Goal: Task Accomplishment & Management: Use online tool/utility

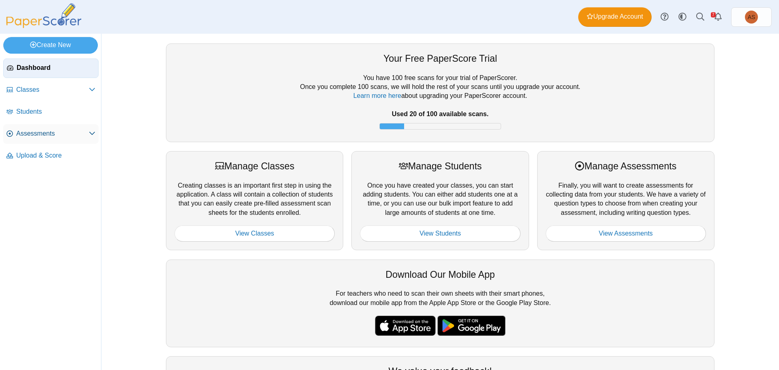
click at [93, 135] on icon at bounding box center [92, 133] width 6 height 6
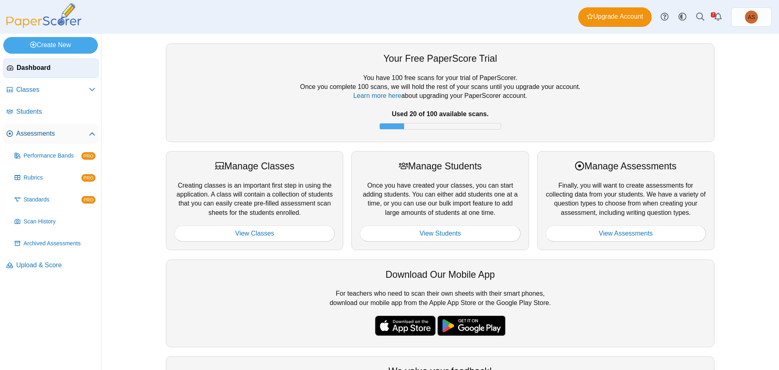
click at [35, 134] on span "Assessments" at bounding box center [52, 133] width 73 height 9
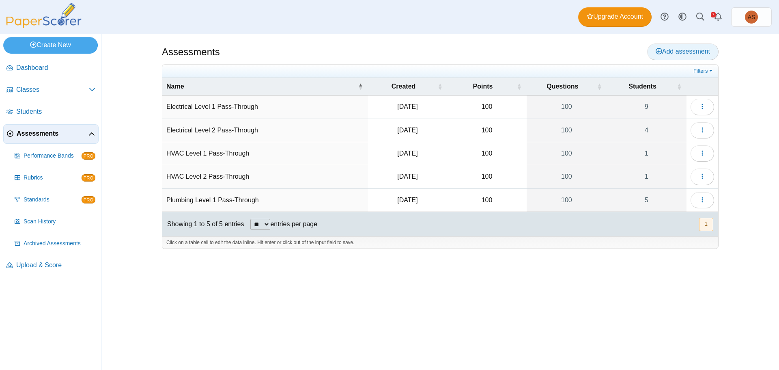
click at [679, 49] on span "Add assessment" at bounding box center [683, 51] width 54 height 7
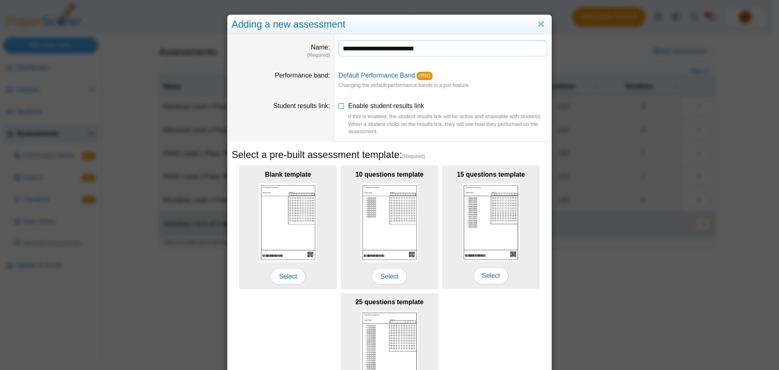
click at [388, 50] on input "**********" at bounding box center [442, 48] width 209 height 16
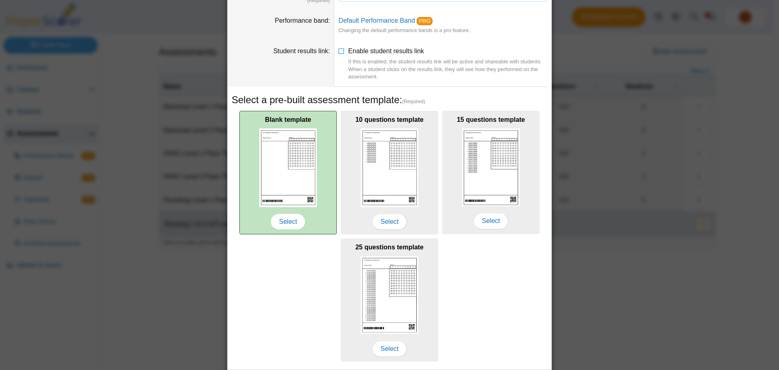
scroll to position [80, 0]
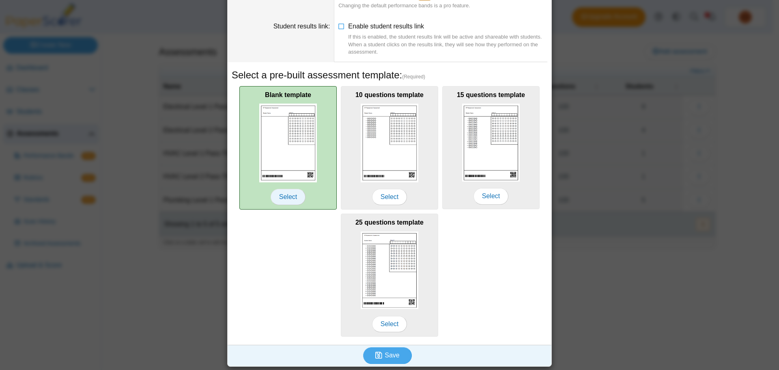
type input "**********"
click at [277, 200] on span "Select" at bounding box center [288, 197] width 35 height 16
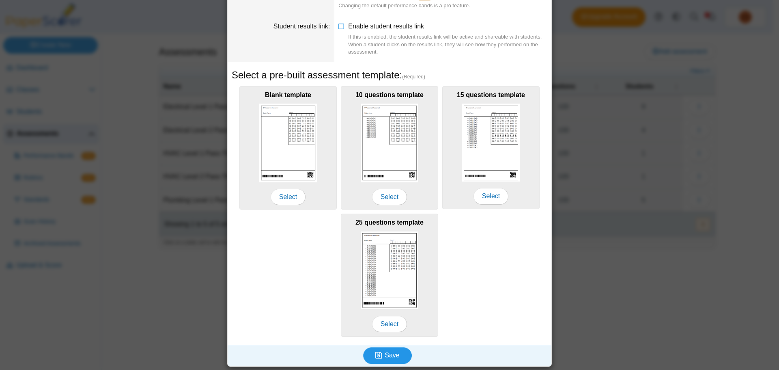
click at [377, 356] on use "submit" at bounding box center [378, 354] width 7 height 7
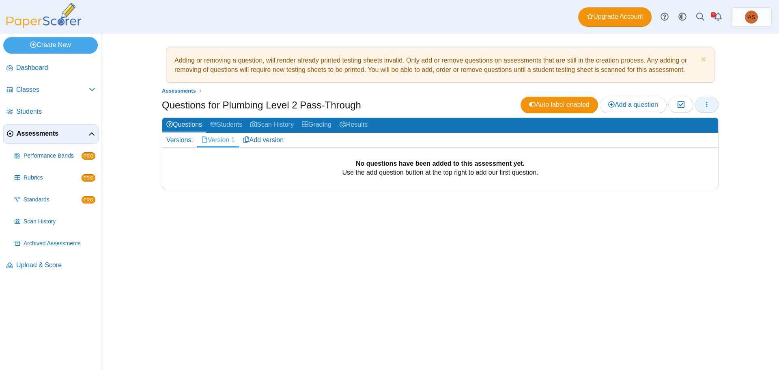
click at [707, 107] on icon "button" at bounding box center [707, 104] width 6 height 6
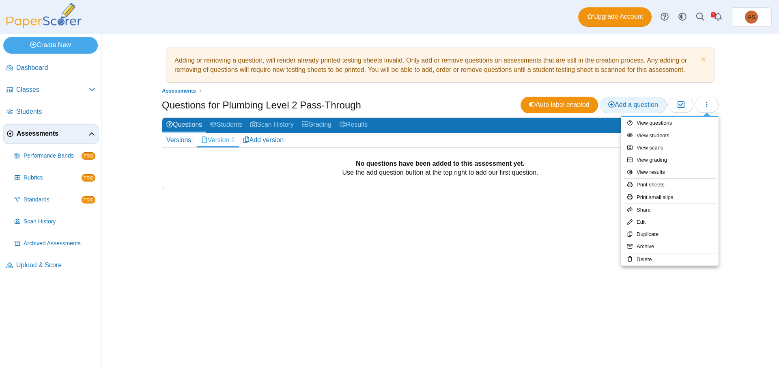
click at [641, 103] on span "Add a question" at bounding box center [633, 104] width 50 height 7
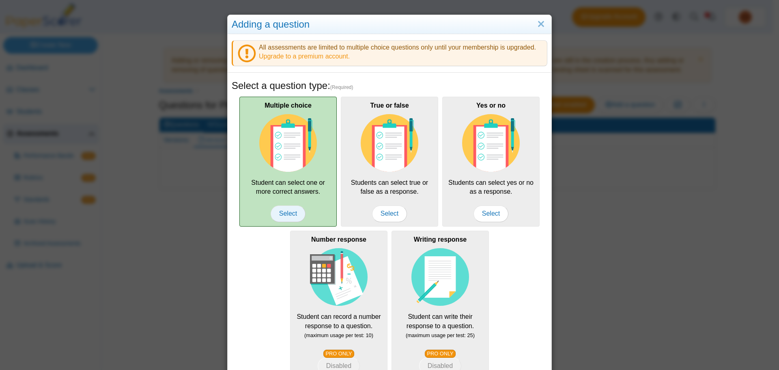
click at [280, 215] on span "Select" at bounding box center [288, 213] width 35 height 16
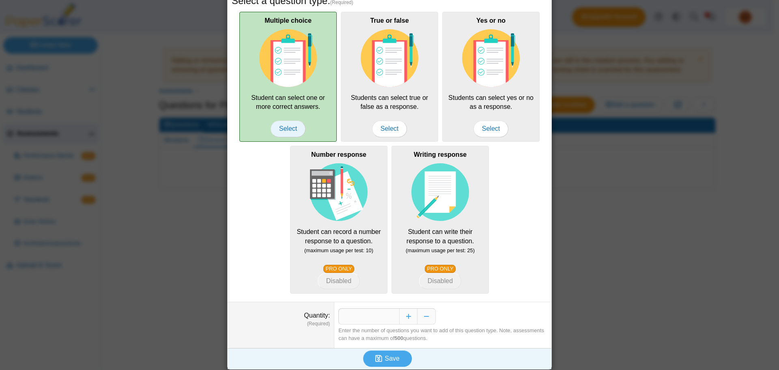
scroll to position [88, 0]
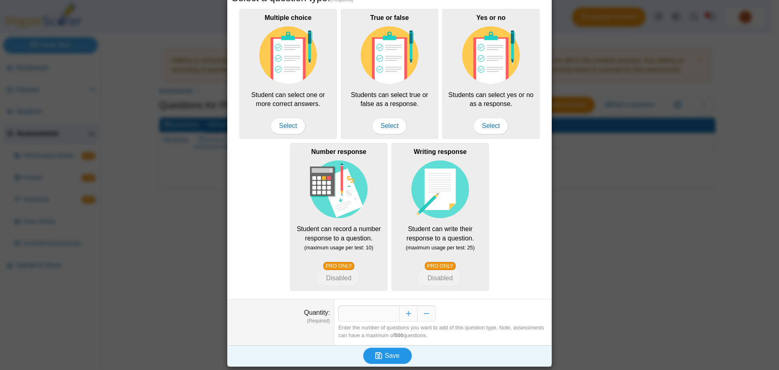
click at [394, 354] on span "Save" at bounding box center [392, 355] width 15 height 7
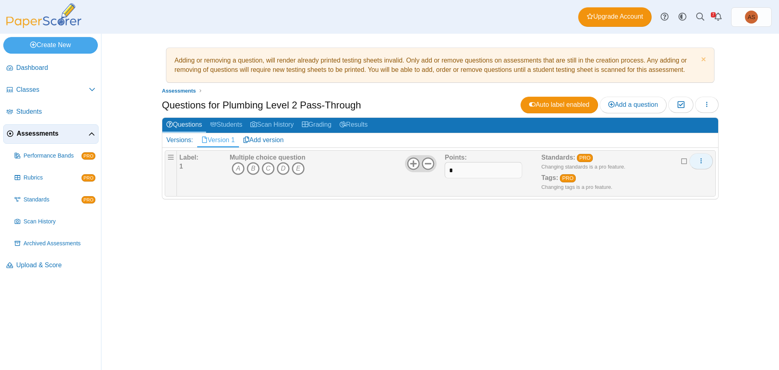
click at [704, 162] on icon "More options" at bounding box center [701, 160] width 6 height 6
click at [641, 181] on link "Edit" at bounding box center [664, 179] width 97 height 12
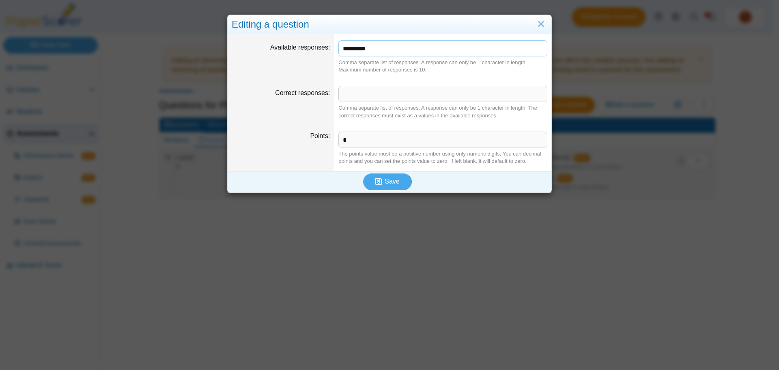
click at [375, 49] on input "*********" at bounding box center [442, 48] width 209 height 16
type input "*******"
click at [375, 182] on icon "submit" at bounding box center [378, 181] width 7 height 8
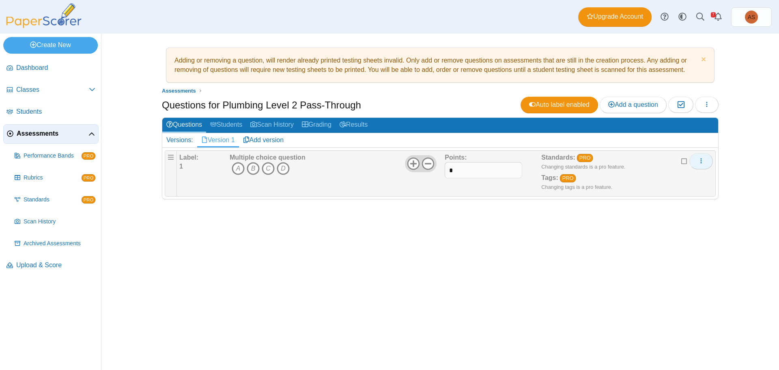
click at [705, 161] on button "More options" at bounding box center [702, 161] width 24 height 16
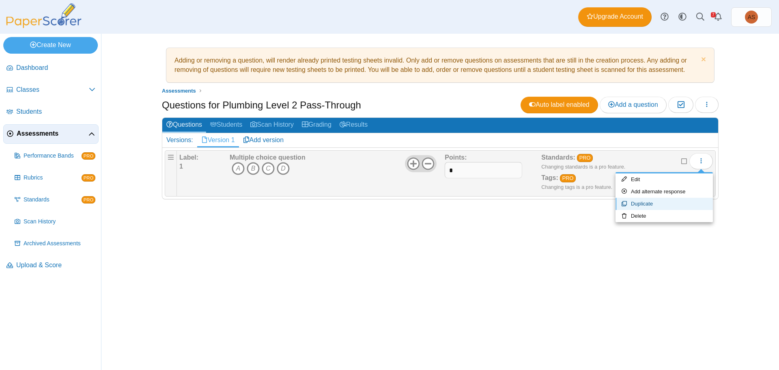
click at [675, 203] on link "Duplicate" at bounding box center [664, 204] width 97 height 12
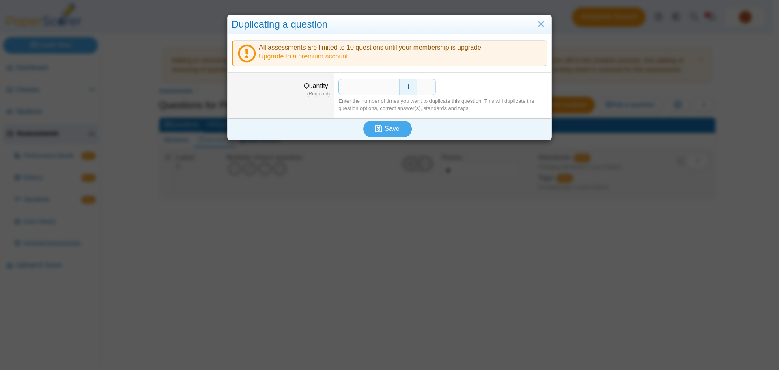
click at [409, 85] on button "Increase" at bounding box center [408, 87] width 18 height 16
type input "***"
click at [385, 127] on span "Save" at bounding box center [392, 128] width 15 height 7
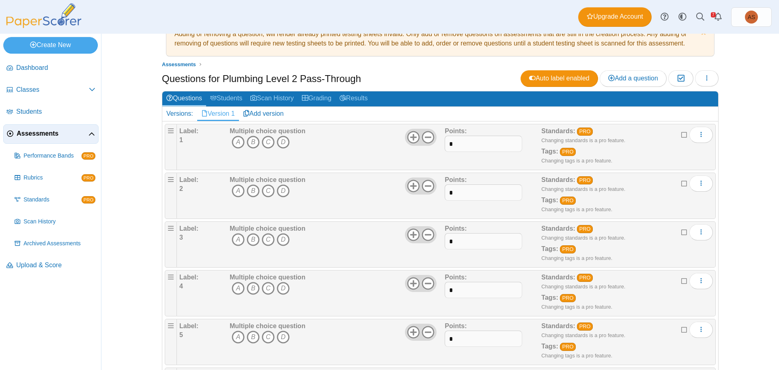
scroll to position [41, 0]
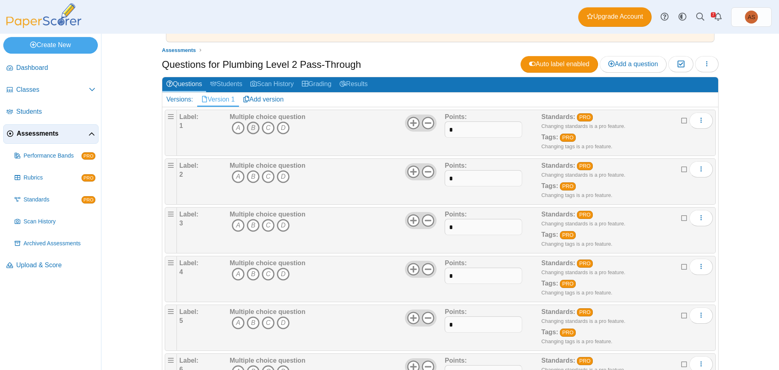
click at [249, 128] on icon "B" at bounding box center [253, 127] width 13 height 13
click at [233, 177] on icon "A" at bounding box center [238, 176] width 13 height 13
click at [252, 224] on icon "B" at bounding box center [253, 225] width 13 height 13
click at [248, 274] on icon "B" at bounding box center [253, 273] width 13 height 13
click at [250, 322] on icon "B" at bounding box center [253, 322] width 13 height 13
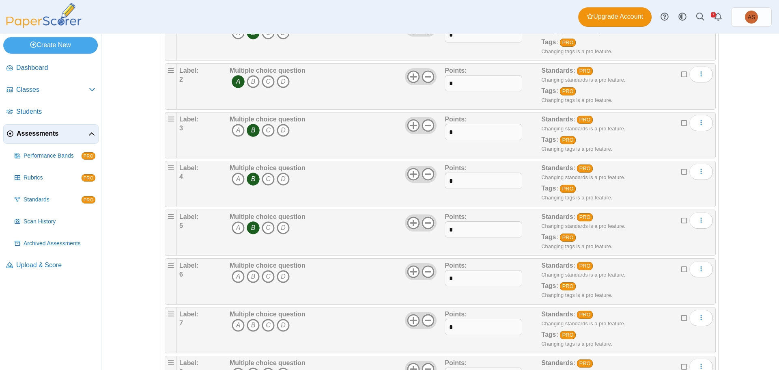
scroll to position [162, 0]
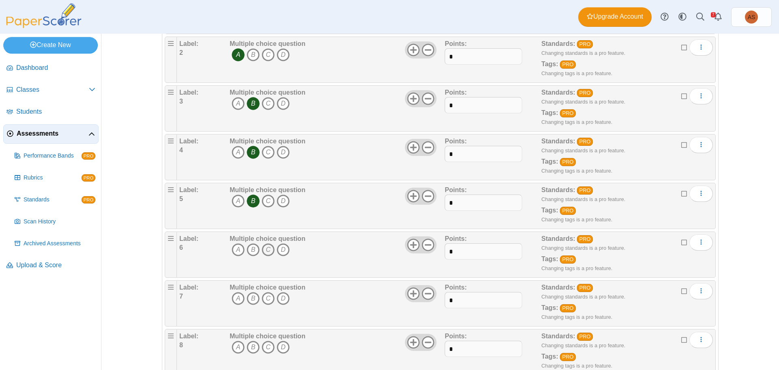
click at [264, 251] on icon "C" at bounding box center [268, 249] width 13 height 13
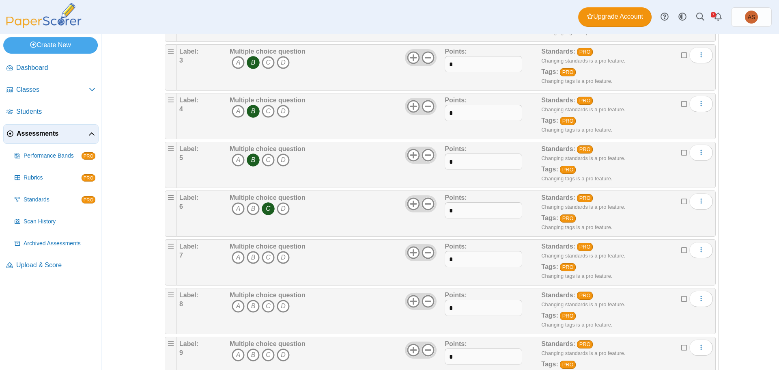
scroll to position [243, 0]
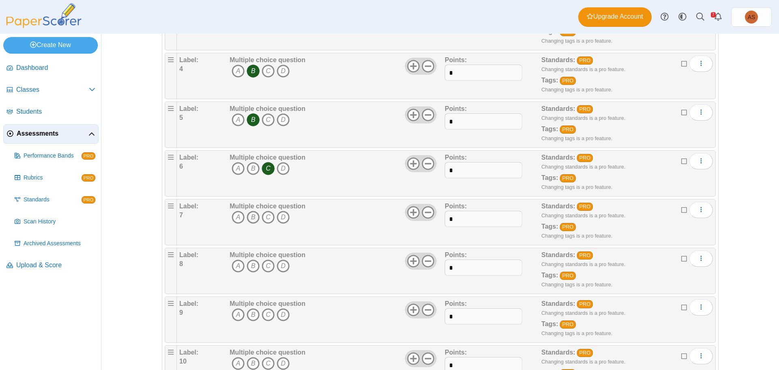
click at [249, 218] on icon "B" at bounding box center [253, 217] width 13 height 13
click at [263, 266] on icon "C" at bounding box center [268, 265] width 13 height 13
click at [235, 312] on icon "A" at bounding box center [238, 314] width 13 height 13
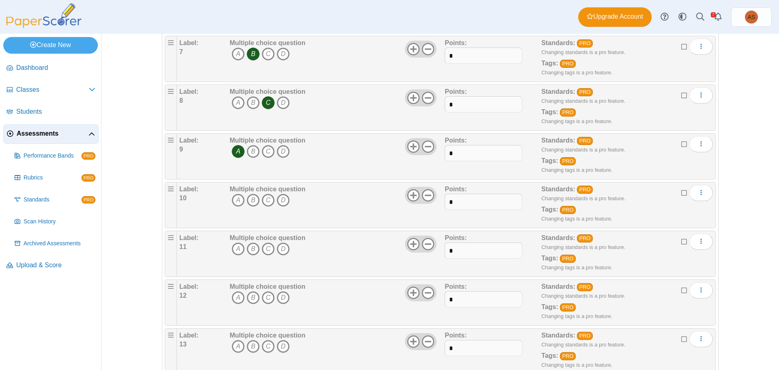
scroll to position [446, 0]
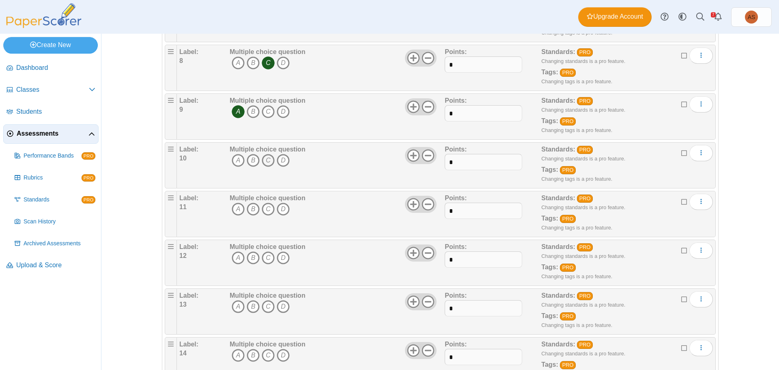
click at [266, 158] on icon "C" at bounding box center [268, 160] width 13 height 13
click at [233, 211] on icon "A" at bounding box center [238, 209] width 13 height 13
drag, startPoint x: 252, startPoint y: 256, endPoint x: 258, endPoint y: 258, distance: 5.9
click at [252, 257] on icon "B" at bounding box center [253, 257] width 13 height 13
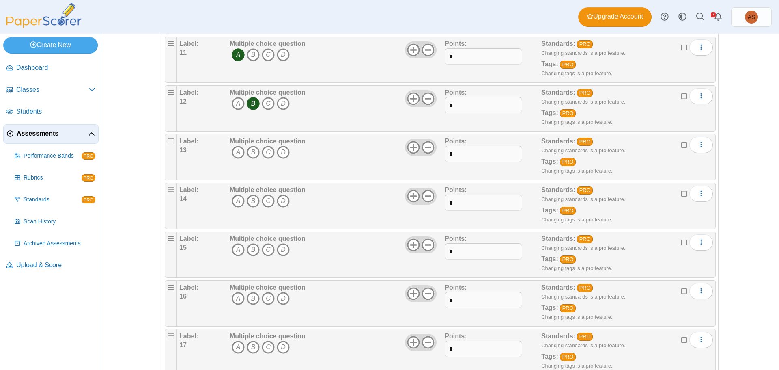
scroll to position [609, 0]
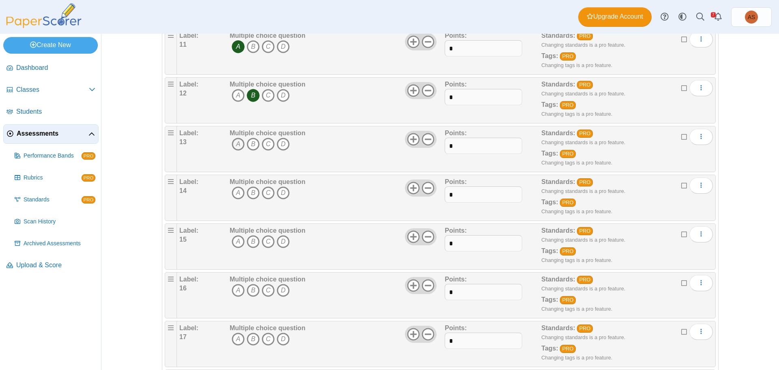
click at [233, 144] on icon "A" at bounding box center [238, 144] width 13 height 13
click at [280, 195] on icon "D" at bounding box center [283, 192] width 13 height 13
click at [267, 241] on icon "C" at bounding box center [268, 241] width 13 height 13
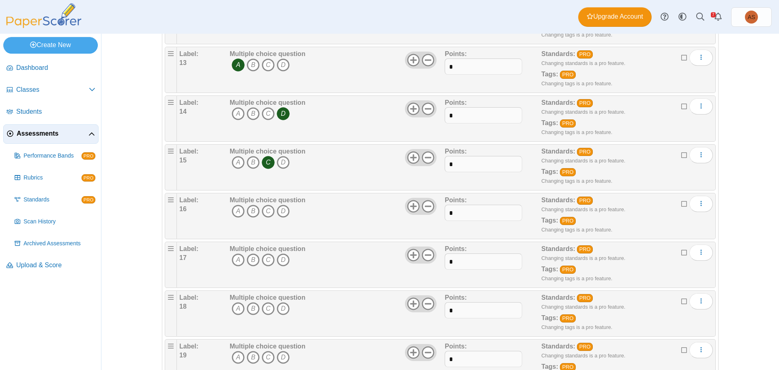
scroll to position [690, 0]
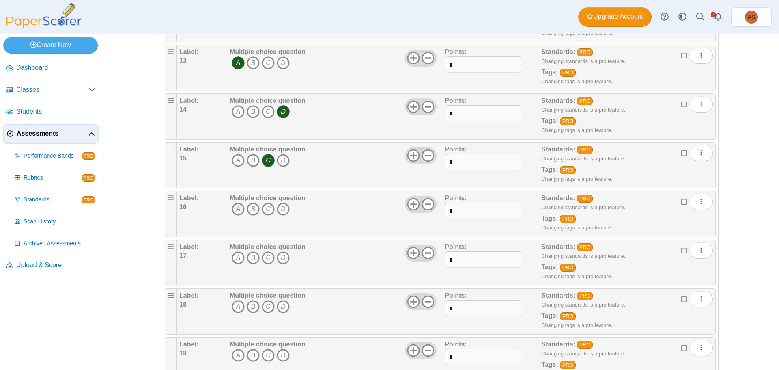
click at [233, 209] on icon "A" at bounding box center [238, 209] width 13 height 13
click at [283, 259] on icon "D" at bounding box center [283, 257] width 13 height 13
click at [237, 306] on icon "A" at bounding box center [238, 306] width 13 height 13
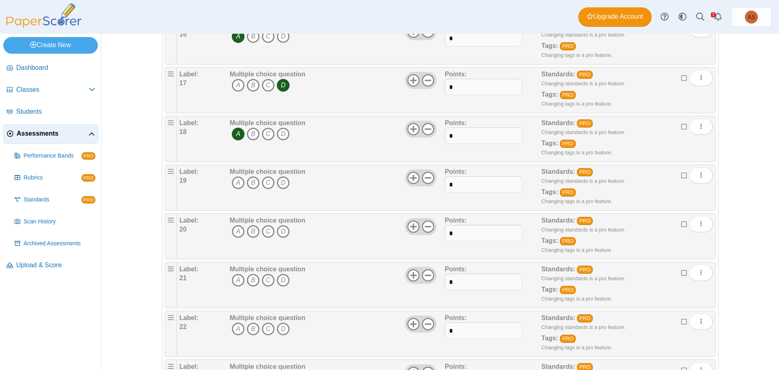
scroll to position [933, 0]
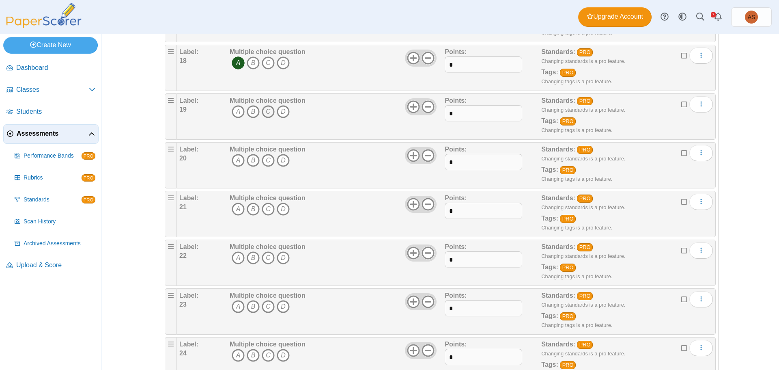
click at [265, 114] on icon "C" at bounding box center [268, 111] width 13 height 13
click at [237, 157] on icon "A" at bounding box center [238, 160] width 13 height 13
click at [249, 209] on icon "B" at bounding box center [253, 209] width 13 height 13
click at [248, 257] on icon "B" at bounding box center [253, 257] width 13 height 13
click at [281, 305] on icon "D" at bounding box center [283, 306] width 13 height 13
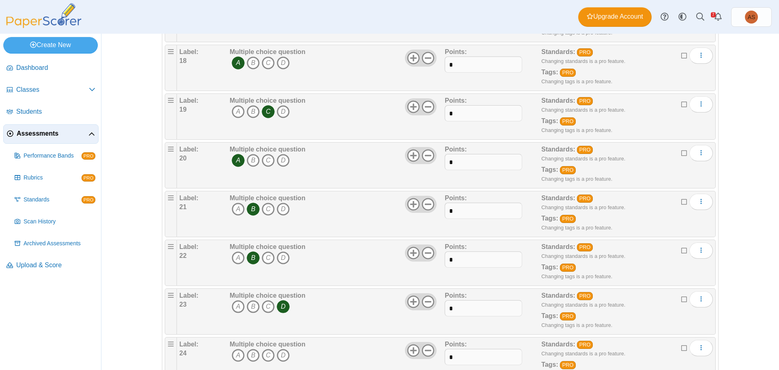
click at [266, 355] on icon "C" at bounding box center [268, 355] width 13 height 13
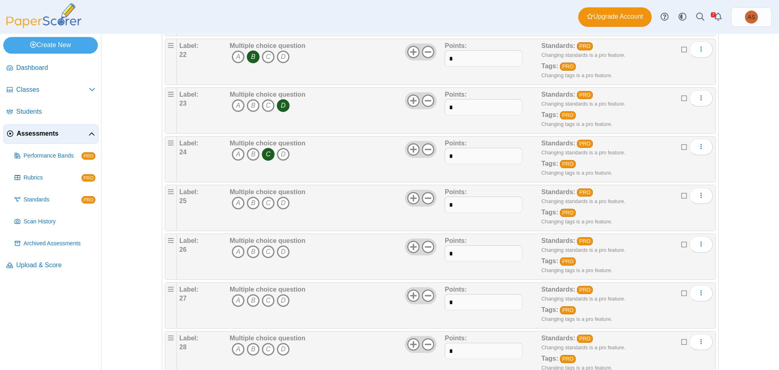
scroll to position [1136, 0]
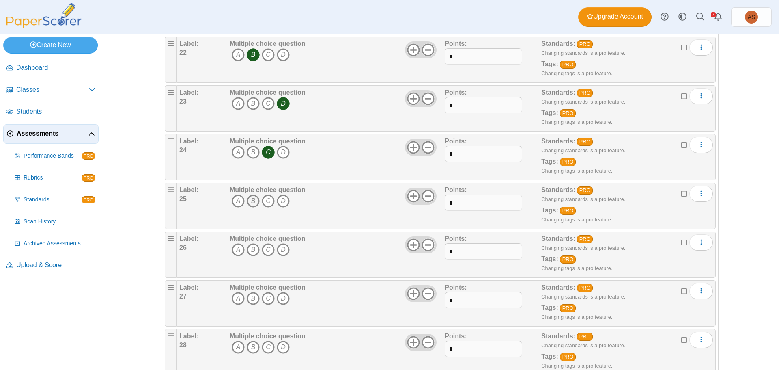
click at [252, 201] on icon "B" at bounding box center [253, 200] width 13 height 13
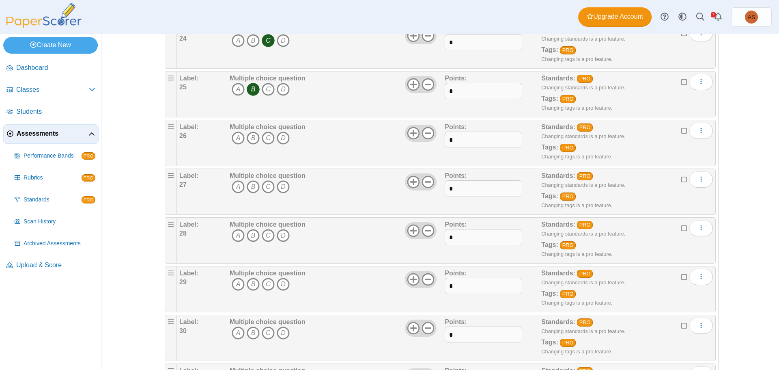
scroll to position [1258, 0]
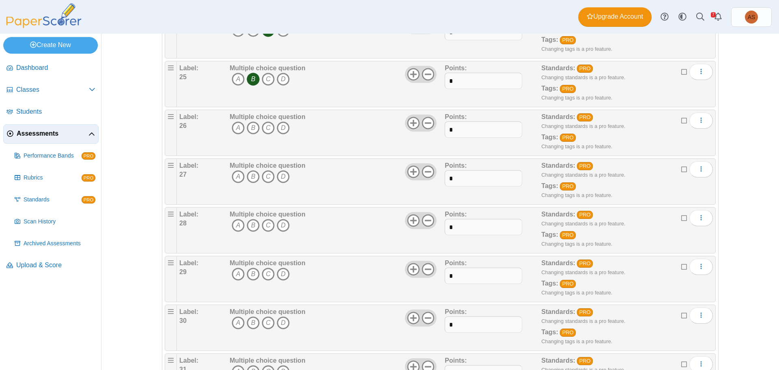
click at [234, 132] on icon "A" at bounding box center [238, 127] width 13 height 13
click at [284, 176] on icon "D" at bounding box center [283, 176] width 13 height 13
click at [264, 223] on icon "C" at bounding box center [268, 225] width 13 height 13
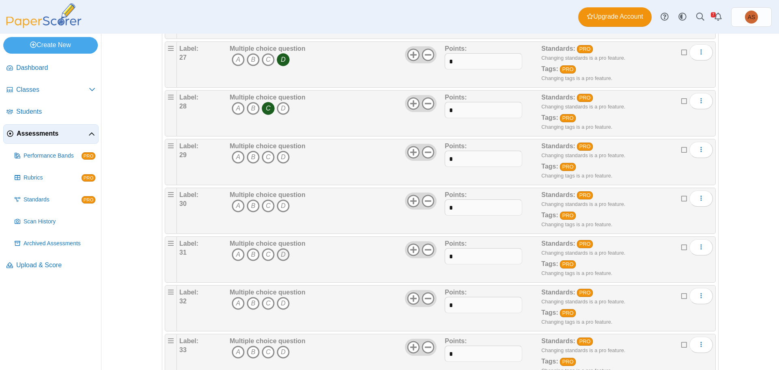
scroll to position [1380, 0]
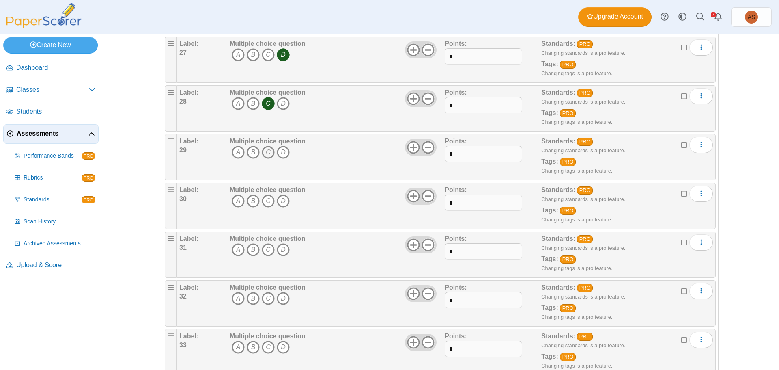
click at [264, 152] on icon "C" at bounding box center [268, 152] width 13 height 13
click at [251, 203] on icon "B" at bounding box center [253, 200] width 13 height 13
click at [237, 250] on icon "A" at bounding box center [238, 249] width 13 height 13
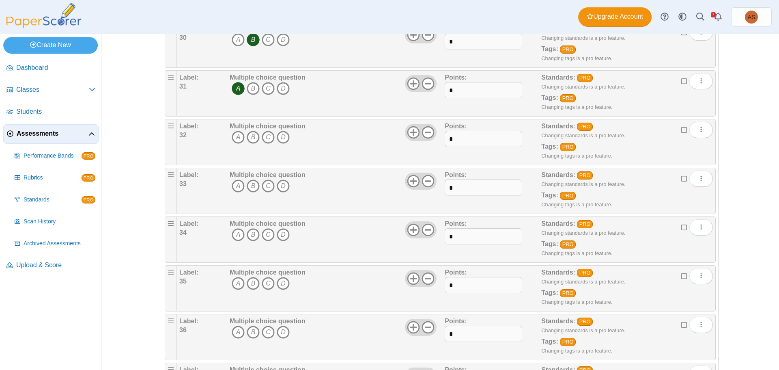
scroll to position [1542, 0]
click at [282, 138] on icon "D" at bounding box center [283, 135] width 13 height 13
click at [250, 181] on icon "B" at bounding box center [253, 184] width 13 height 13
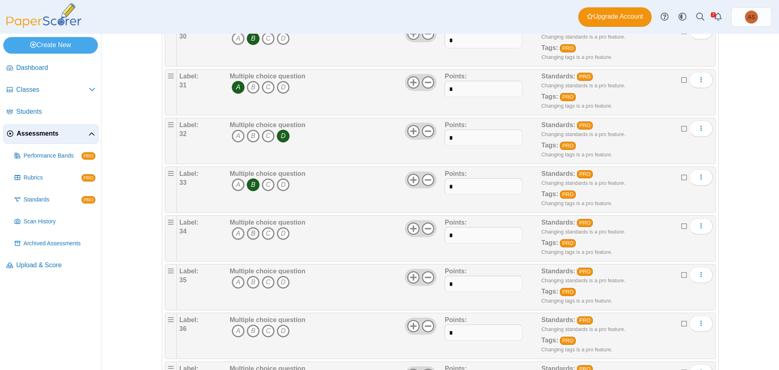
click at [250, 232] on icon "B" at bounding box center [253, 233] width 13 height 13
click at [250, 280] on icon "B" at bounding box center [253, 282] width 13 height 13
click at [263, 327] on icon "C" at bounding box center [268, 330] width 13 height 13
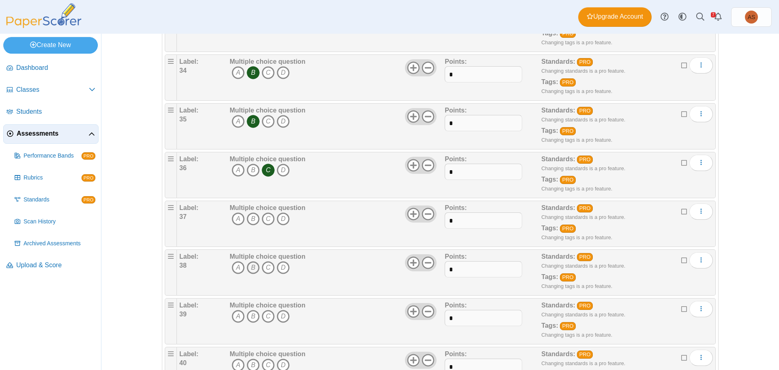
scroll to position [1704, 0]
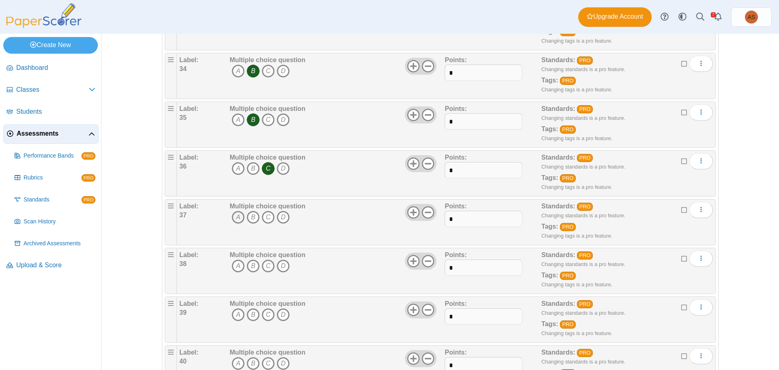
click at [232, 218] on icon "A" at bounding box center [238, 217] width 13 height 13
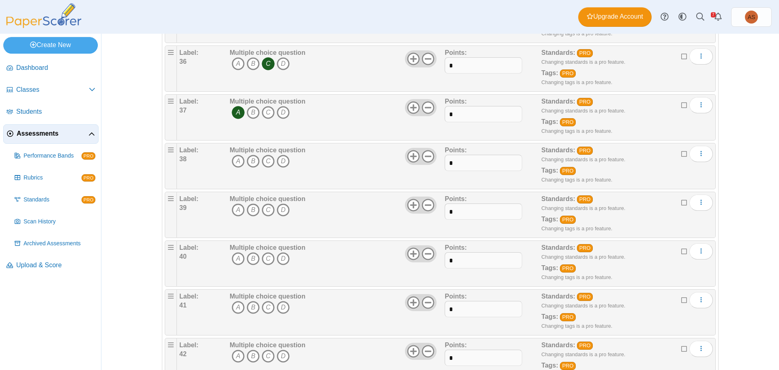
scroll to position [1867, 0]
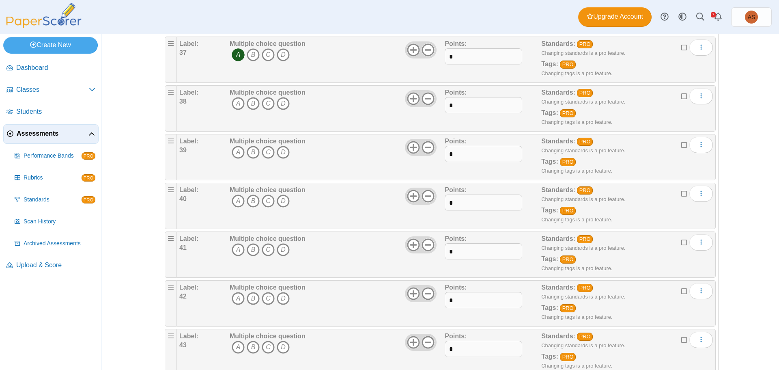
drag, startPoint x: 267, startPoint y: 105, endPoint x: 267, endPoint y: 113, distance: 8.5
click at [267, 105] on icon "C" at bounding box center [268, 103] width 13 height 13
click at [266, 151] on icon "C" at bounding box center [268, 152] width 13 height 13
click at [281, 202] on icon "D" at bounding box center [283, 200] width 13 height 13
click at [247, 250] on icon "B" at bounding box center [253, 249] width 13 height 13
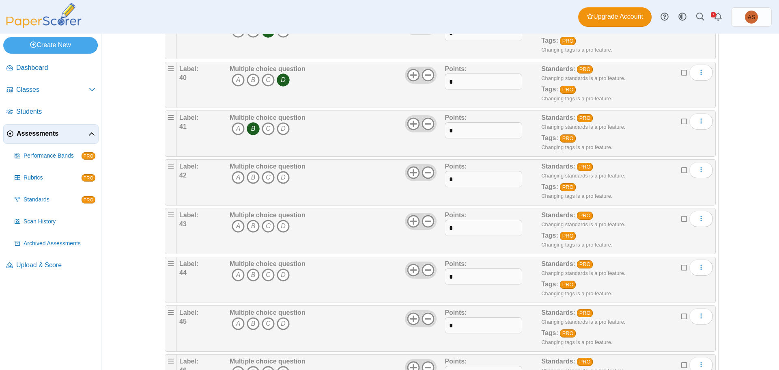
scroll to position [1989, 0]
click at [269, 174] on icon "C" at bounding box center [268, 176] width 13 height 13
click at [264, 225] on icon "C" at bounding box center [268, 225] width 13 height 13
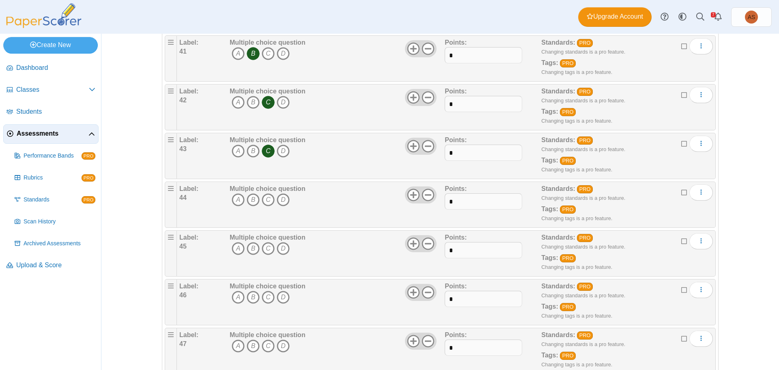
scroll to position [2070, 0]
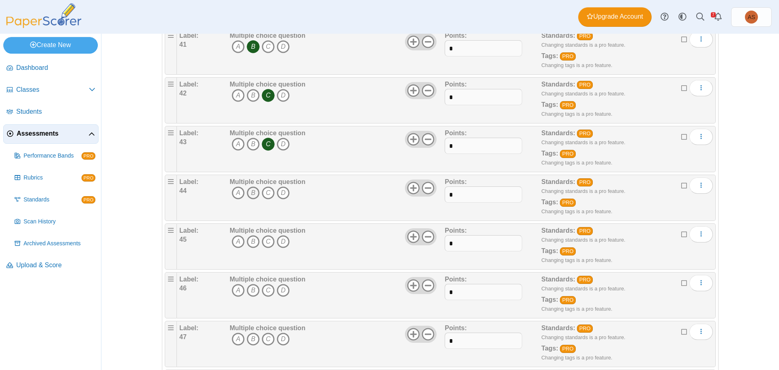
click at [247, 196] on icon "B" at bounding box center [253, 192] width 13 height 13
click at [267, 240] on icon "C" at bounding box center [268, 241] width 13 height 13
click at [279, 288] on icon "D" at bounding box center [283, 290] width 13 height 13
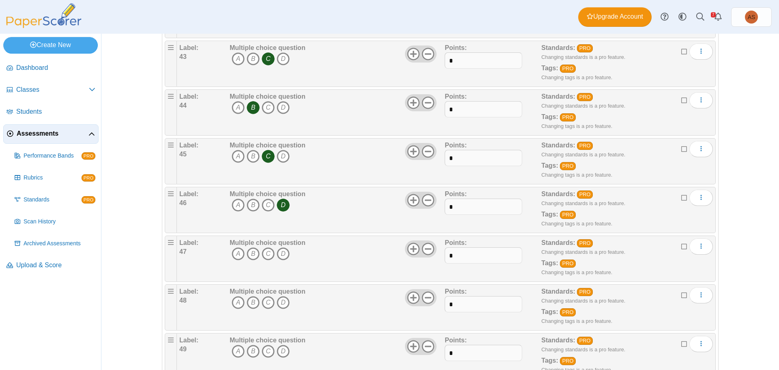
scroll to position [2191, 0]
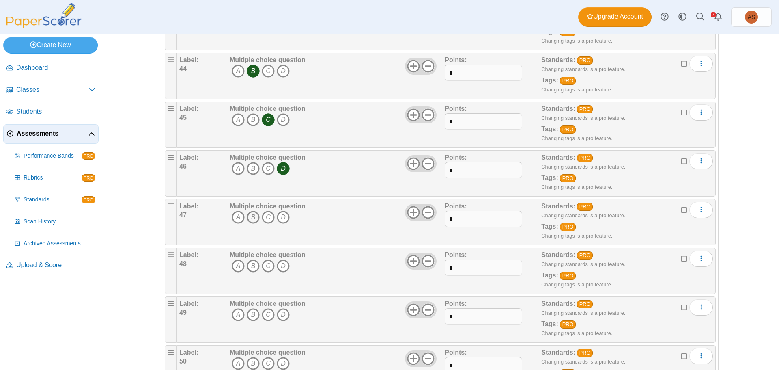
click at [252, 217] on icon "B" at bounding box center [253, 217] width 13 height 13
click at [278, 265] on icon "D" at bounding box center [283, 265] width 13 height 13
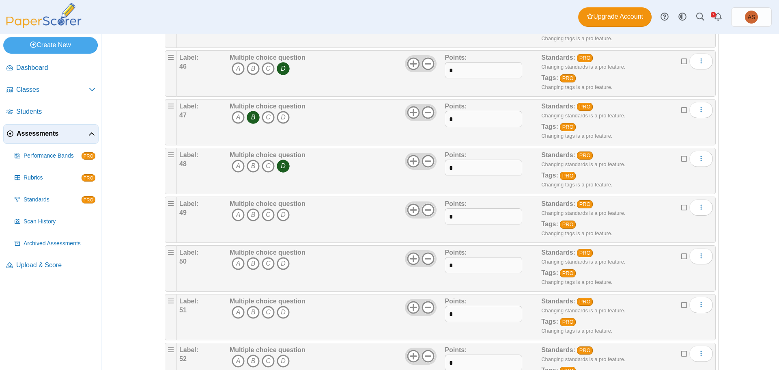
scroll to position [2313, 0]
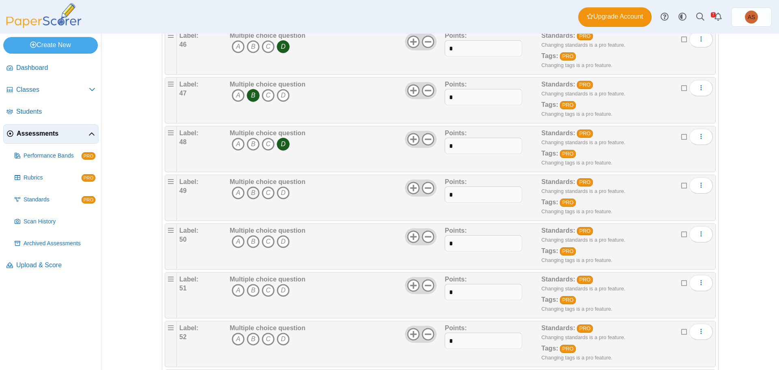
click at [250, 190] on icon "B" at bounding box center [253, 192] width 13 height 13
click at [252, 242] on icon "B" at bounding box center [253, 241] width 13 height 13
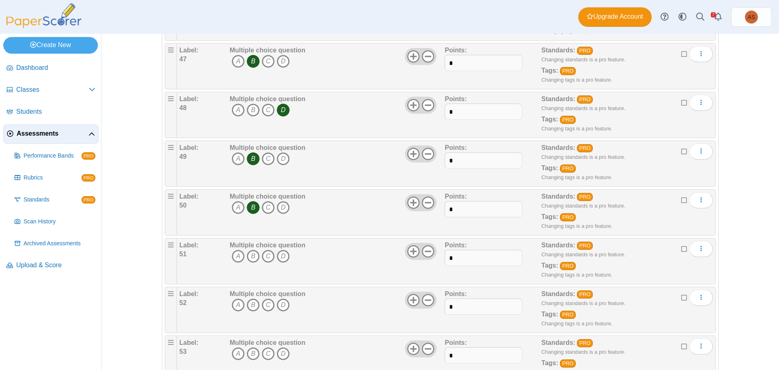
scroll to position [2435, 0]
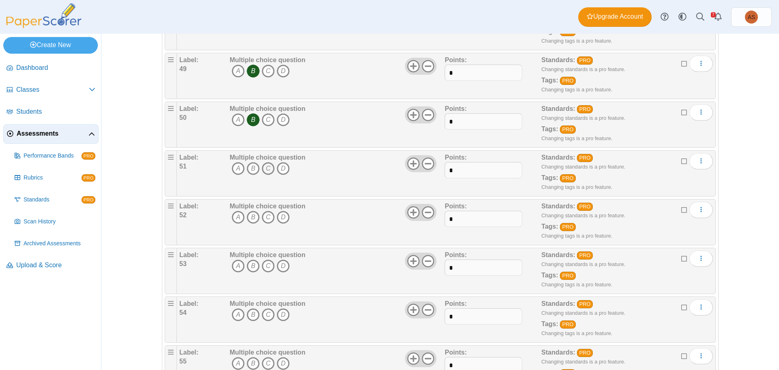
click at [264, 171] on icon "C" at bounding box center [268, 168] width 13 height 13
click at [265, 218] on icon "C" at bounding box center [268, 217] width 13 height 13
click at [253, 264] on icon "B" at bounding box center [253, 265] width 13 height 13
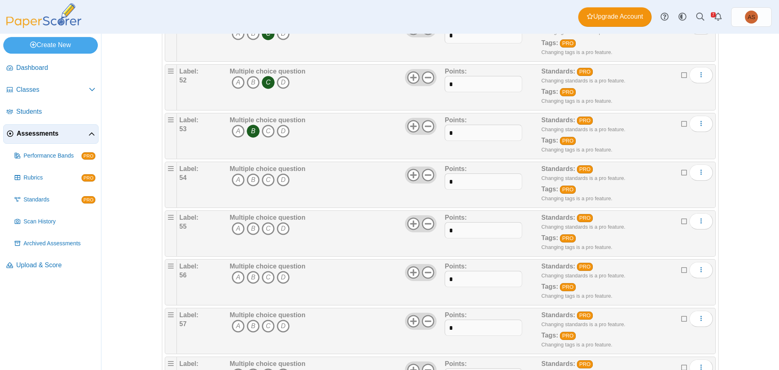
scroll to position [2597, 0]
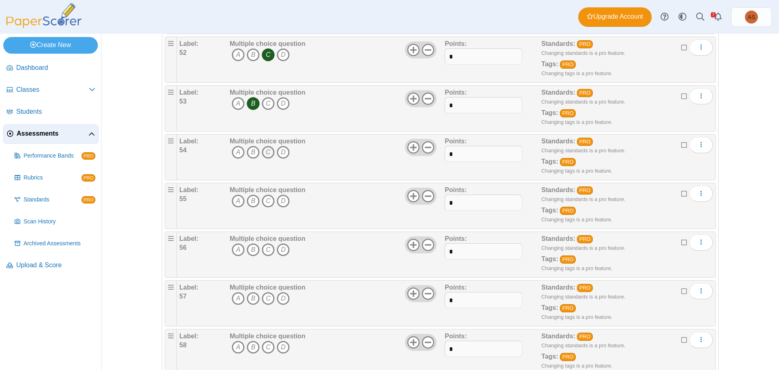
click at [263, 154] on icon "C" at bounding box center [268, 152] width 13 height 13
click at [279, 203] on icon "D" at bounding box center [283, 200] width 13 height 13
click at [278, 251] on icon "D" at bounding box center [283, 249] width 13 height 13
click at [236, 298] on icon "A" at bounding box center [238, 298] width 13 height 13
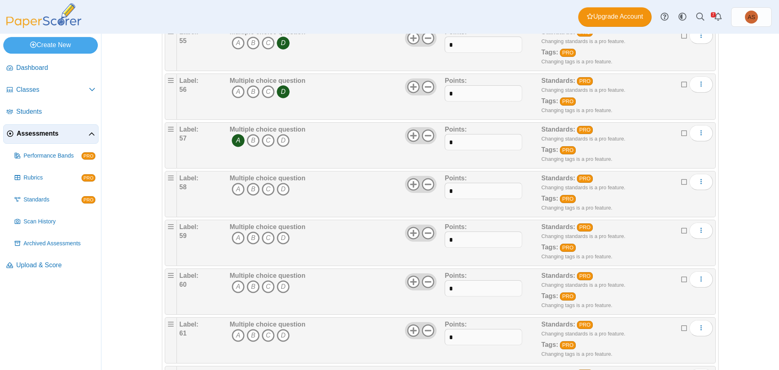
scroll to position [2800, 0]
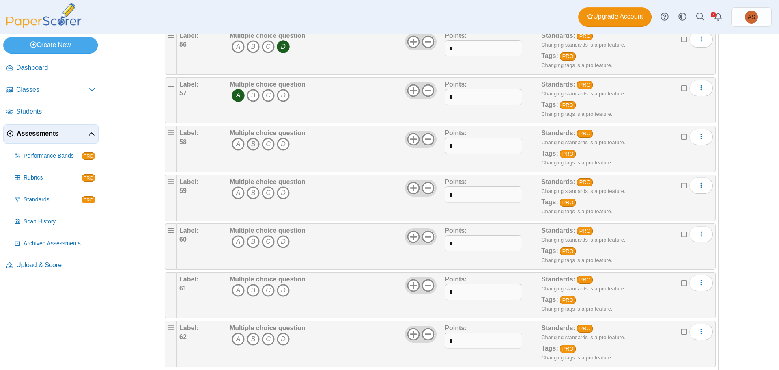
click at [250, 149] on icon "B" at bounding box center [253, 144] width 13 height 13
click at [235, 196] on icon "A" at bounding box center [238, 192] width 13 height 13
click at [251, 242] on icon "B" at bounding box center [253, 241] width 13 height 13
click at [278, 289] on icon "D" at bounding box center [283, 290] width 13 height 13
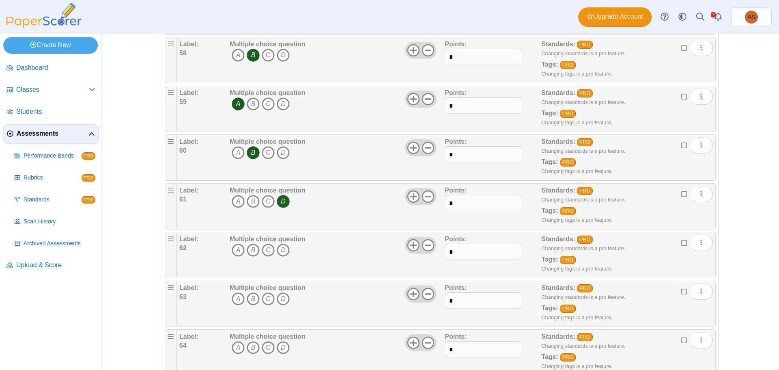
scroll to position [2922, 0]
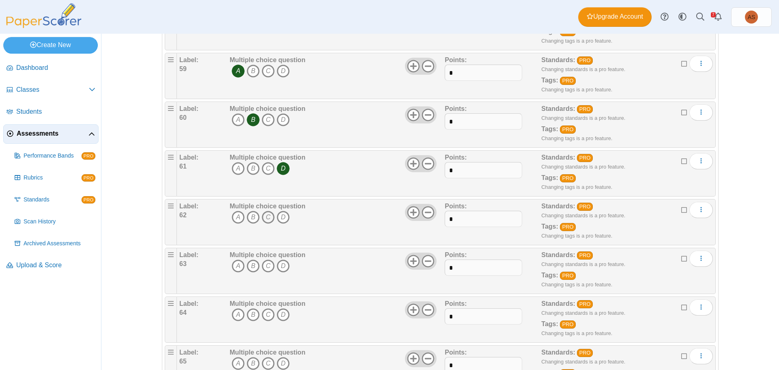
click at [269, 219] on icon "C" at bounding box center [268, 217] width 13 height 13
click at [280, 266] on icon "D" at bounding box center [283, 265] width 13 height 13
click at [266, 312] on icon "C" at bounding box center [268, 314] width 13 height 13
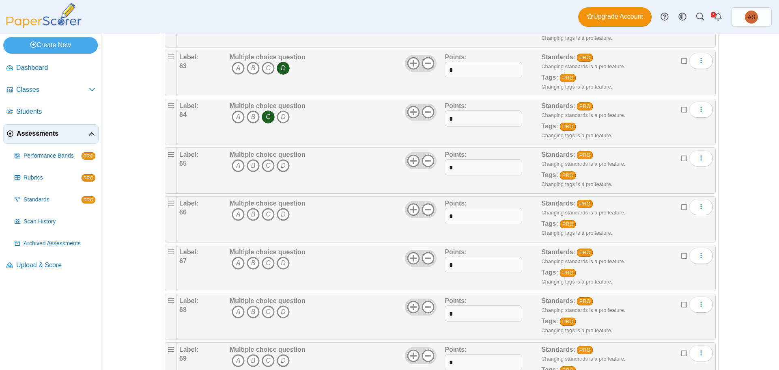
scroll to position [3125, 0]
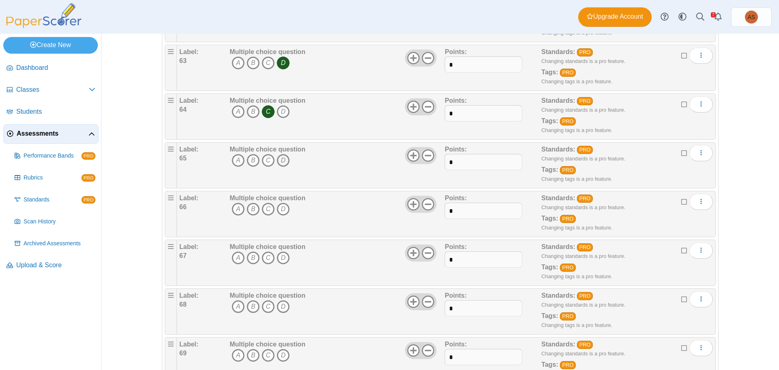
click at [281, 160] on icon "D" at bounding box center [283, 160] width 13 height 13
drag, startPoint x: 279, startPoint y: 208, endPoint x: 298, endPoint y: 221, distance: 23.6
click at [279, 208] on icon "D" at bounding box center [283, 209] width 13 height 13
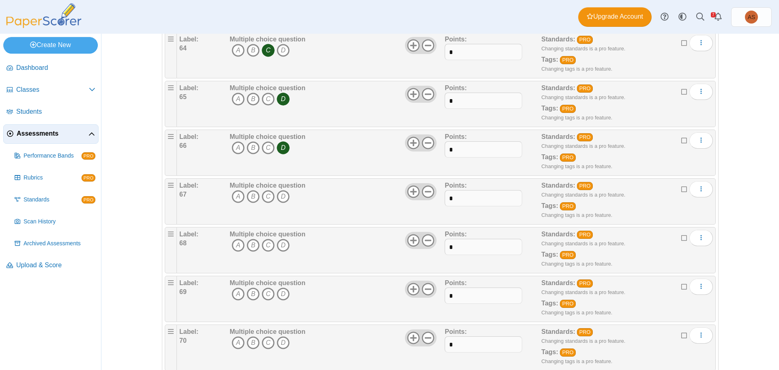
scroll to position [3206, 0]
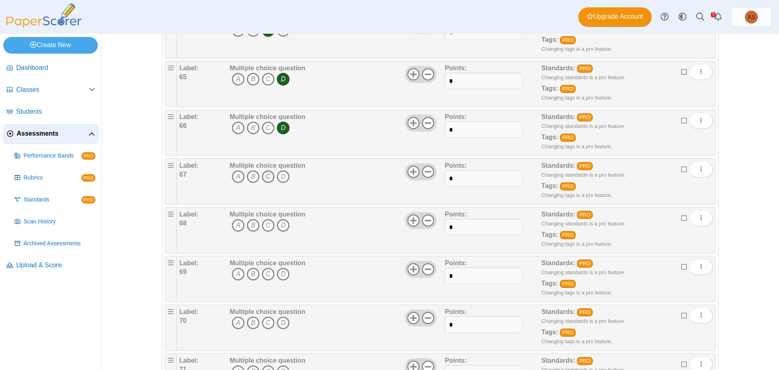
click at [263, 176] on icon "C" at bounding box center [268, 176] width 13 height 13
click at [249, 223] on icon "B" at bounding box center [253, 225] width 13 height 13
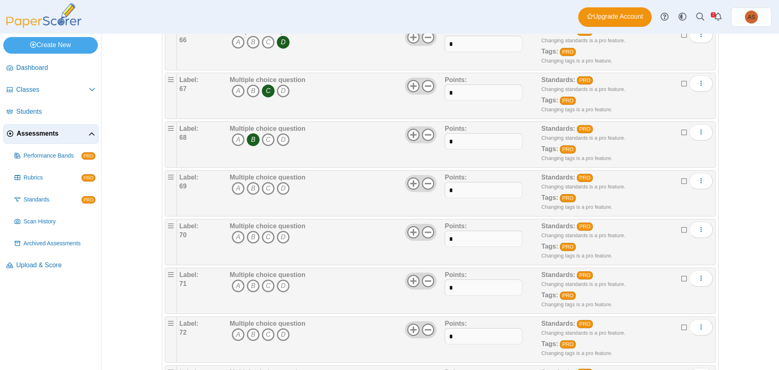
scroll to position [3328, 0]
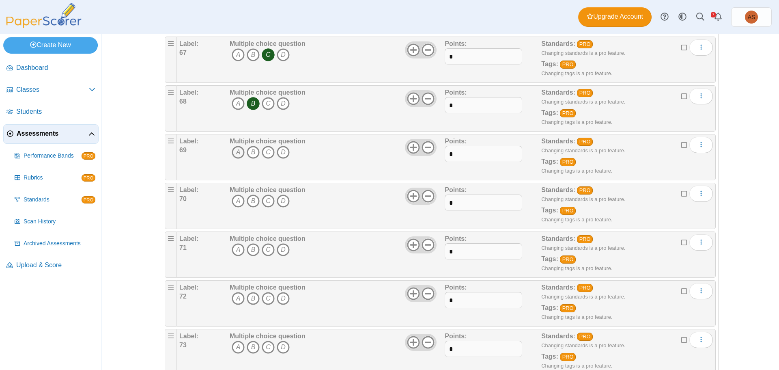
click at [236, 153] on icon "A" at bounding box center [238, 152] width 13 height 13
click at [280, 203] on icon "D" at bounding box center [283, 200] width 13 height 13
click at [264, 248] on icon "C" at bounding box center [268, 249] width 13 height 13
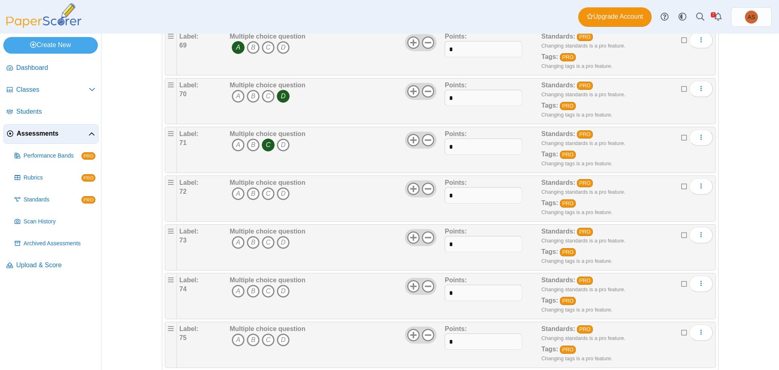
scroll to position [3490, 0]
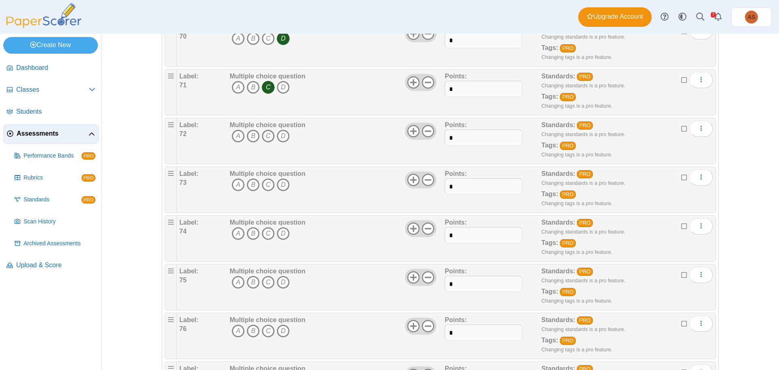
click at [265, 136] on icon "C" at bounding box center [268, 135] width 13 height 13
click at [234, 186] on icon "A" at bounding box center [238, 184] width 13 height 13
click at [238, 231] on icon "A" at bounding box center [238, 233] width 13 height 13
click at [237, 285] on icon "A" at bounding box center [238, 282] width 13 height 13
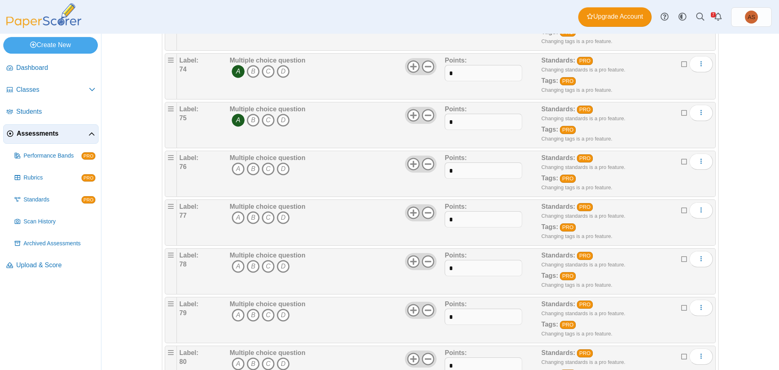
scroll to position [3734, 0]
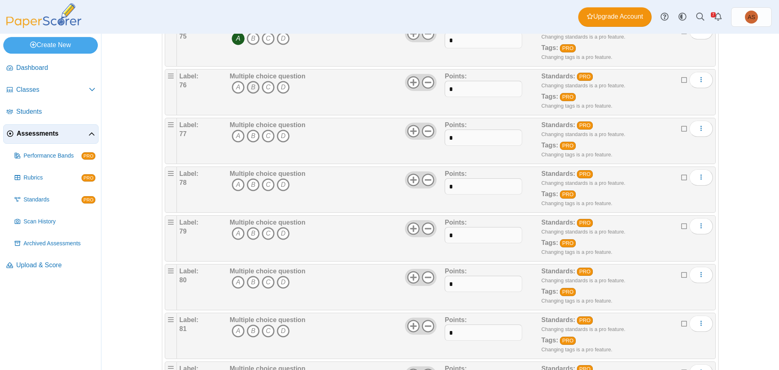
click at [251, 90] on icon "B" at bounding box center [253, 87] width 13 height 13
click at [248, 134] on icon "B" at bounding box center [253, 135] width 13 height 13
click at [280, 184] on icon "D" at bounding box center [283, 184] width 13 height 13
click at [282, 234] on icon "D" at bounding box center [283, 233] width 13 height 13
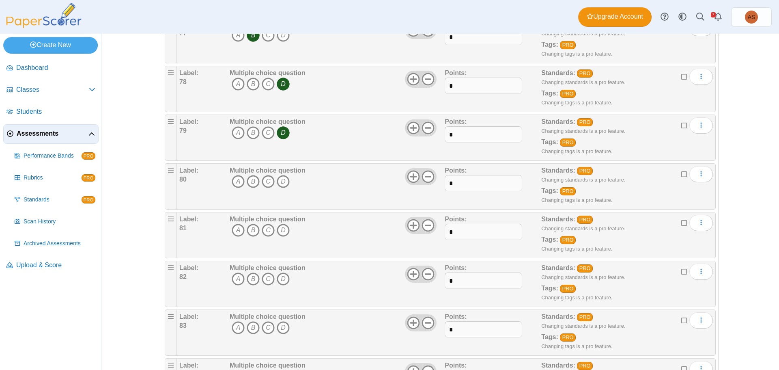
scroll to position [3855, 0]
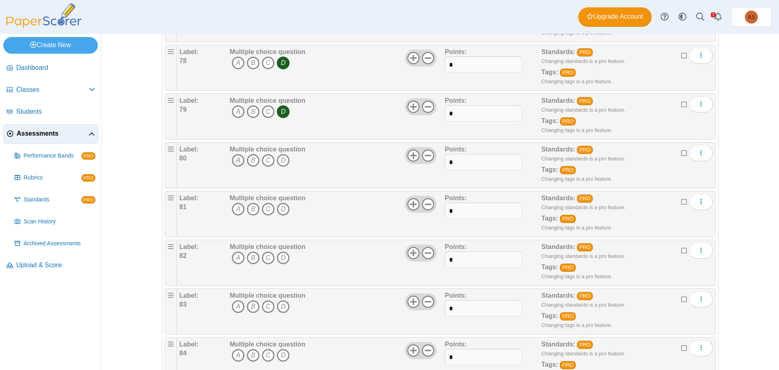
click at [237, 160] on icon "A" at bounding box center [238, 160] width 13 height 13
click at [247, 210] on icon "B" at bounding box center [253, 209] width 13 height 13
click at [252, 254] on icon "B" at bounding box center [253, 257] width 13 height 13
click at [270, 305] on icon "C" at bounding box center [268, 306] width 13 height 13
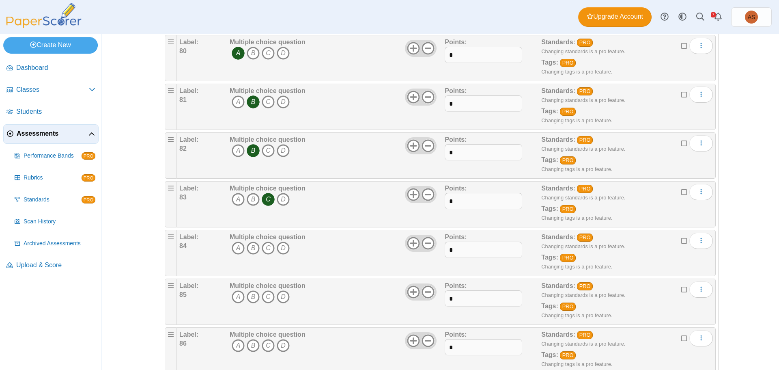
scroll to position [3977, 0]
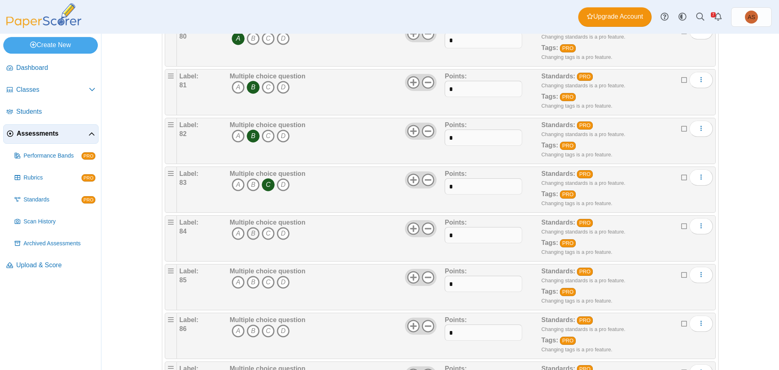
click at [247, 231] on icon "B" at bounding box center [253, 233] width 13 height 13
click at [250, 283] on icon "B" at bounding box center [253, 282] width 13 height 13
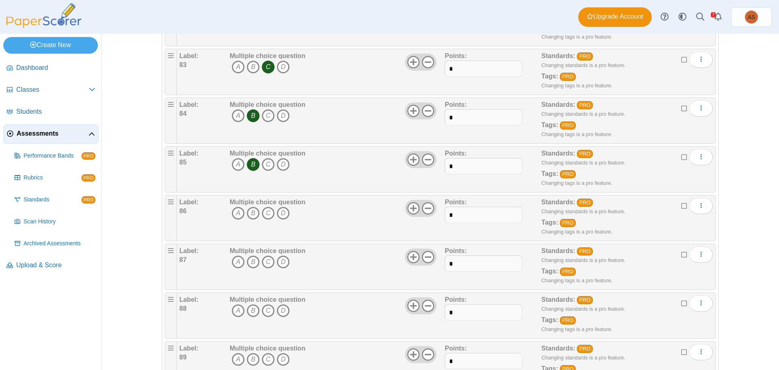
scroll to position [4099, 0]
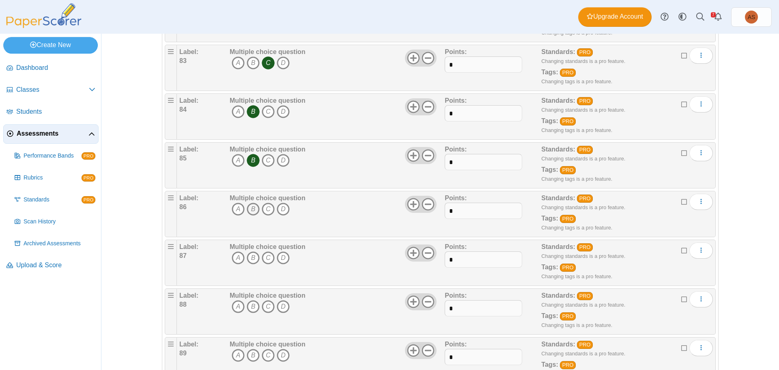
click at [251, 210] on icon "B" at bounding box center [253, 209] width 13 height 13
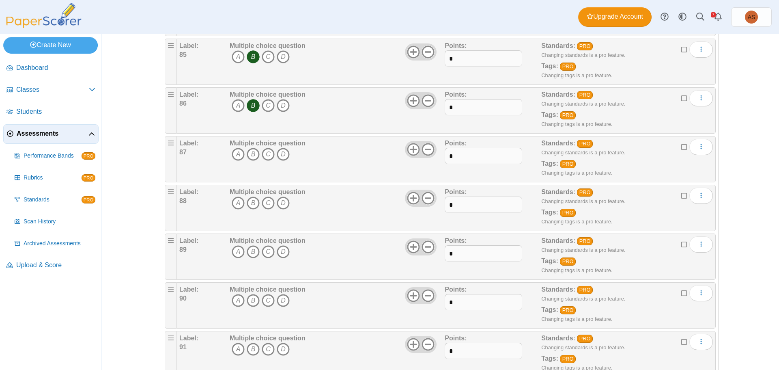
scroll to position [4221, 0]
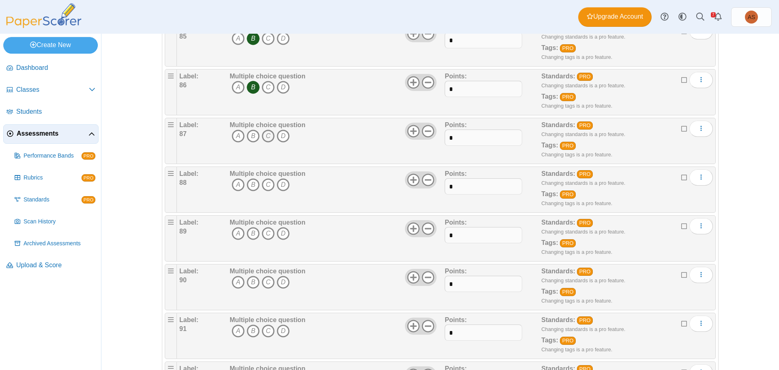
click at [267, 134] on icon "C" at bounding box center [268, 135] width 13 height 13
click at [237, 188] on icon "A" at bounding box center [238, 184] width 13 height 13
click at [252, 233] on icon "B" at bounding box center [253, 233] width 13 height 13
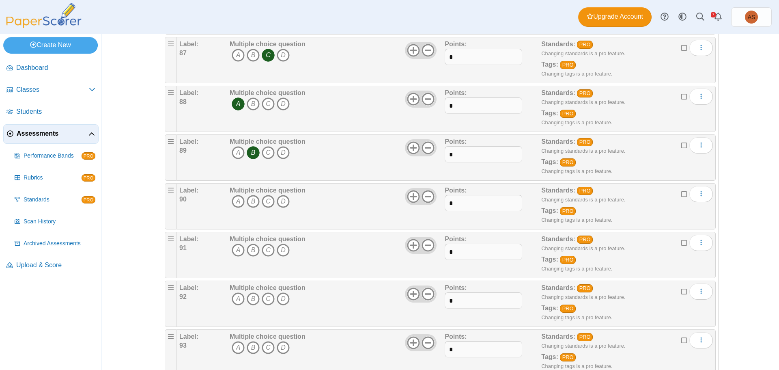
scroll to position [4302, 0]
click at [232, 201] on icon "A" at bounding box center [238, 200] width 13 height 13
click at [252, 249] on icon "B" at bounding box center [253, 249] width 13 height 13
click at [278, 297] on icon "D" at bounding box center [283, 298] width 13 height 13
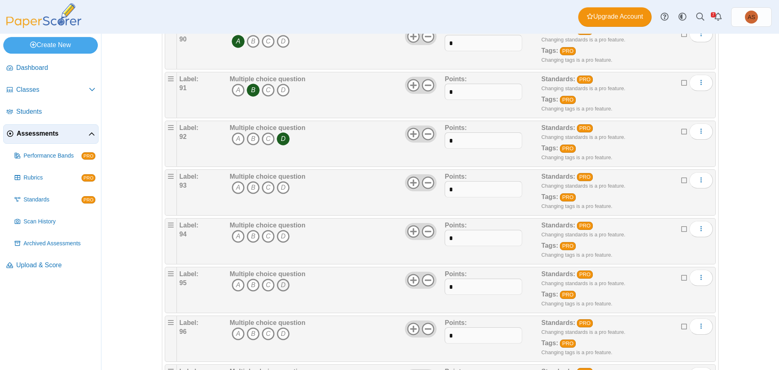
scroll to position [4464, 0]
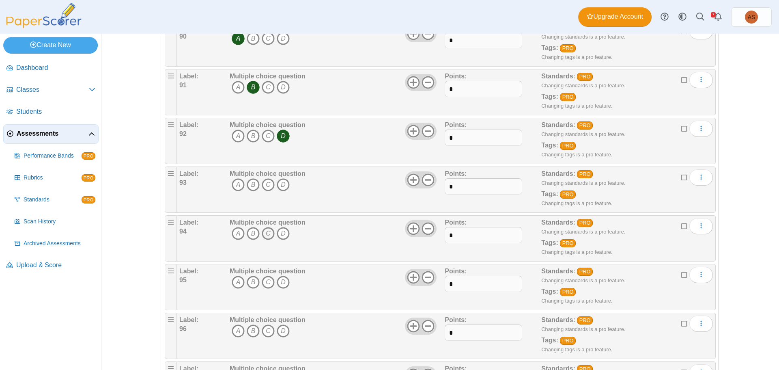
click at [265, 236] on icon "C" at bounding box center [268, 233] width 13 height 13
click at [265, 283] on icon "C" at bounding box center [268, 282] width 13 height 13
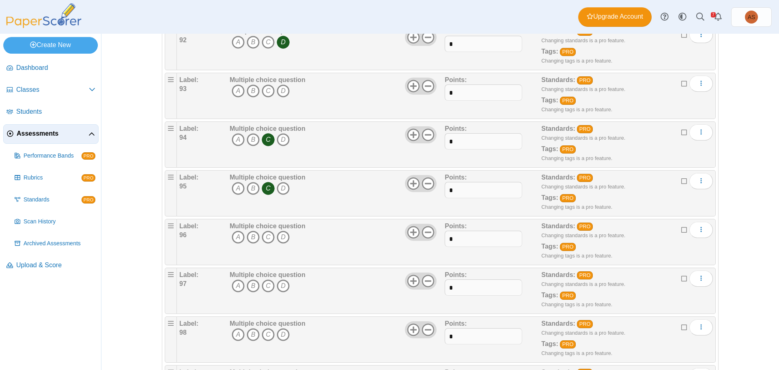
scroll to position [4586, 0]
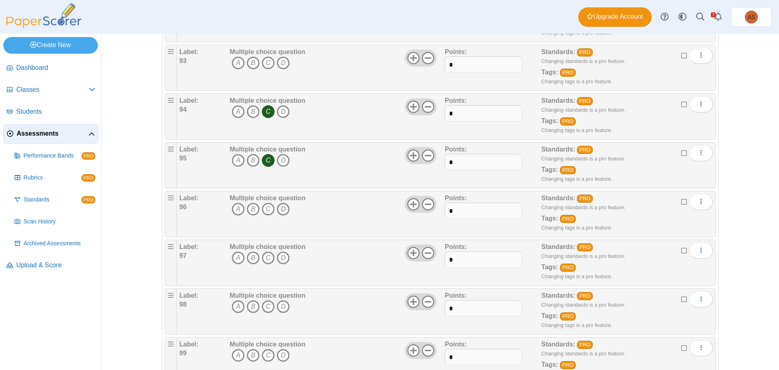
click at [279, 212] on icon "D" at bounding box center [283, 209] width 13 height 13
click at [291, 220] on div "Multiple choice question A B C D" at bounding box center [268, 214] width 76 height 41
click at [279, 209] on icon "D" at bounding box center [283, 209] width 13 height 13
click at [250, 210] on icon "B" at bounding box center [253, 209] width 13 height 13
click at [247, 207] on icon "B" at bounding box center [253, 209] width 13 height 13
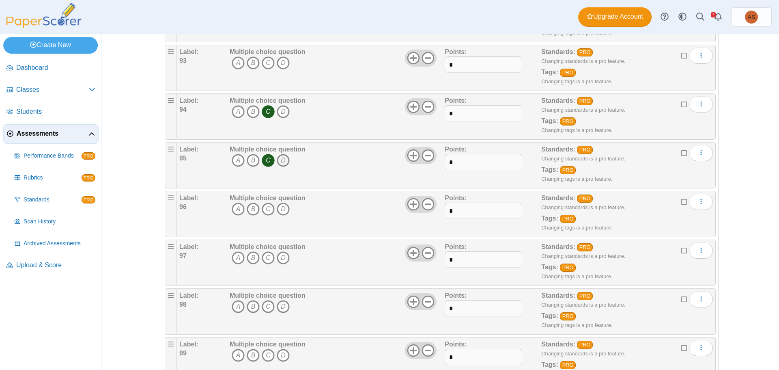
drag, startPoint x: 266, startPoint y: 161, endPoint x: 275, endPoint y: 161, distance: 8.9
click at [266, 161] on icon "C" at bounding box center [268, 160] width 13 height 13
click at [282, 161] on icon "D" at bounding box center [283, 160] width 13 height 13
click at [247, 210] on icon "B" at bounding box center [253, 209] width 13 height 13
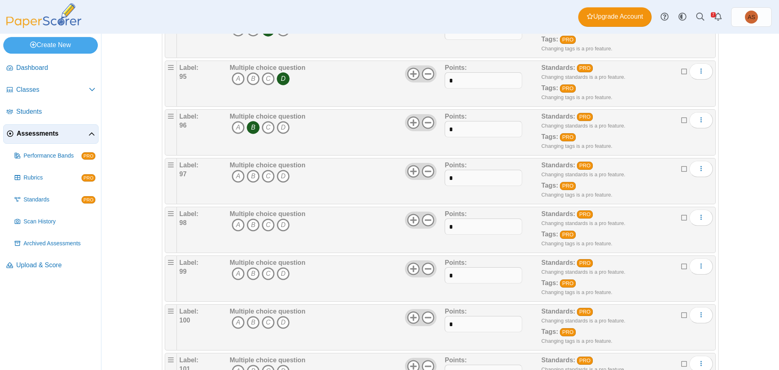
scroll to position [4708, 0]
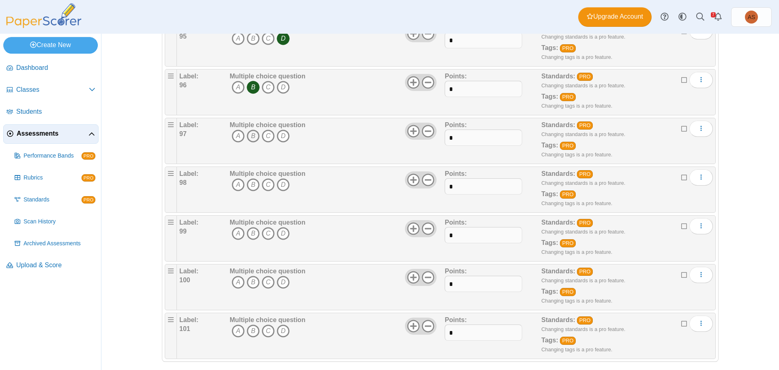
click at [250, 139] on icon "B" at bounding box center [253, 135] width 13 height 13
click at [262, 184] on icon "C" at bounding box center [268, 184] width 13 height 13
click at [233, 233] on icon "A" at bounding box center [238, 233] width 13 height 13
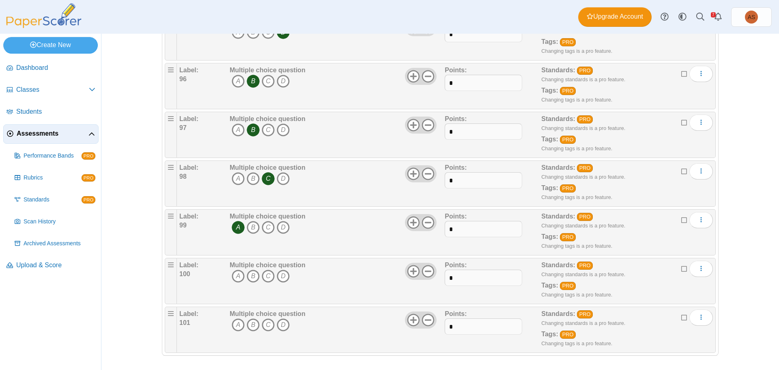
scroll to position [4715, 0]
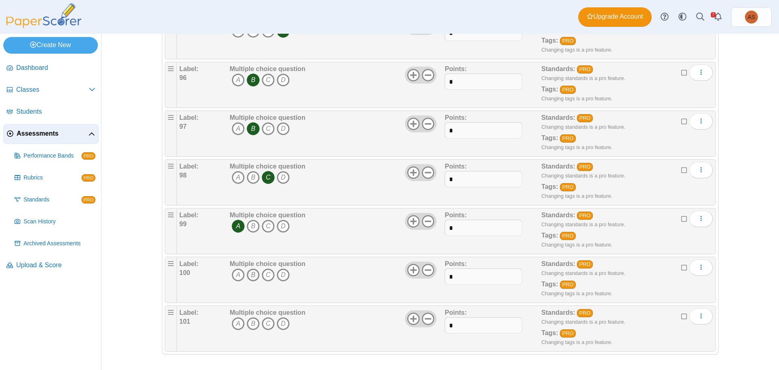
click at [248, 273] on icon "B" at bounding box center [253, 274] width 13 height 13
click at [698, 313] on icon "More options" at bounding box center [701, 315] width 6 height 6
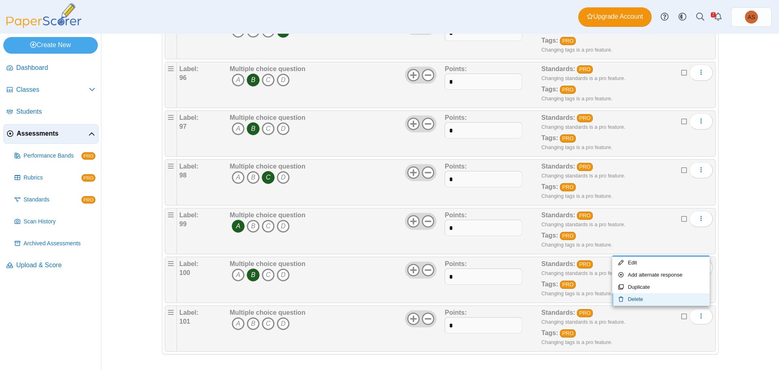
click at [663, 301] on link "Delete" at bounding box center [660, 299] width 97 height 12
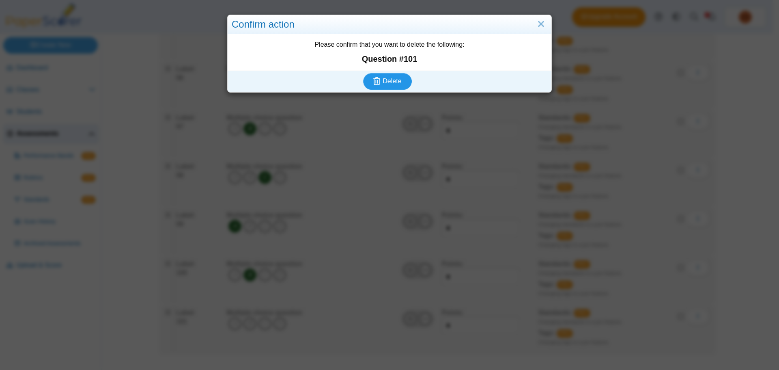
click at [383, 83] on span "Delete" at bounding box center [392, 81] width 19 height 7
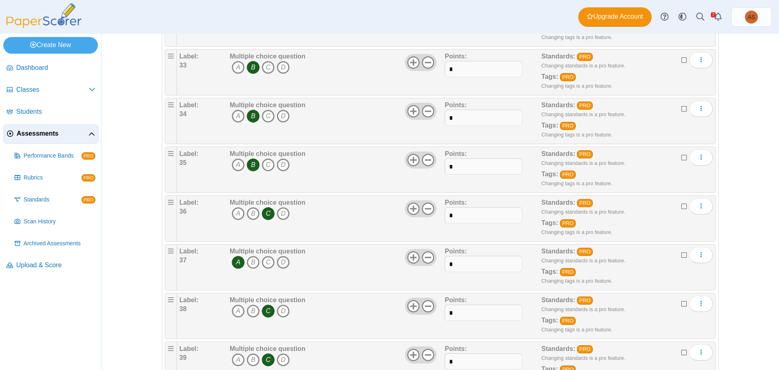
scroll to position [1664, 0]
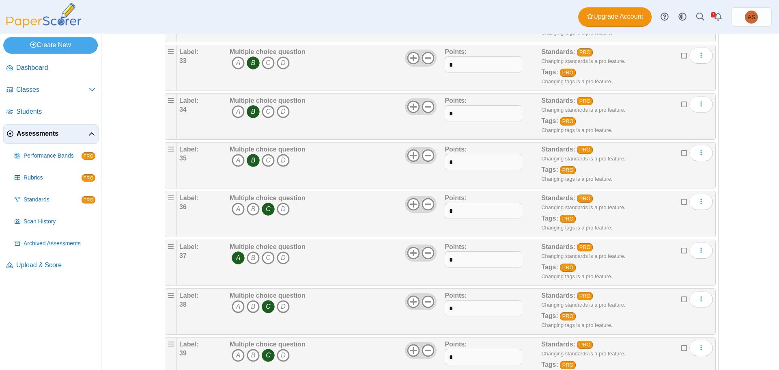
click at [251, 159] on icon "B" at bounding box center [253, 160] width 13 height 13
click at [236, 159] on icon "A" at bounding box center [238, 160] width 13 height 13
click at [250, 113] on icon "B" at bounding box center [253, 111] width 13 height 13
click at [234, 111] on icon "A" at bounding box center [238, 111] width 13 height 13
click at [236, 160] on icon "A" at bounding box center [238, 160] width 13 height 13
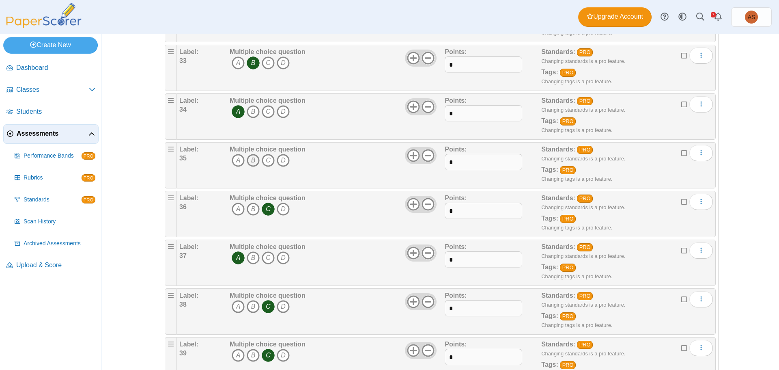
click at [250, 159] on icon "B" at bounding box center [253, 160] width 13 height 13
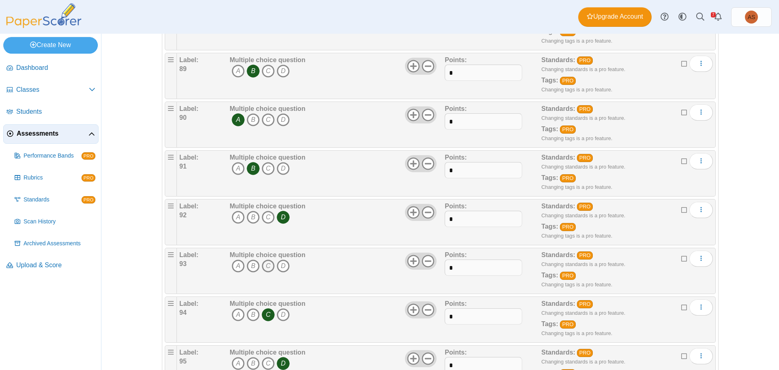
click at [264, 264] on icon "C" at bounding box center [268, 265] width 13 height 13
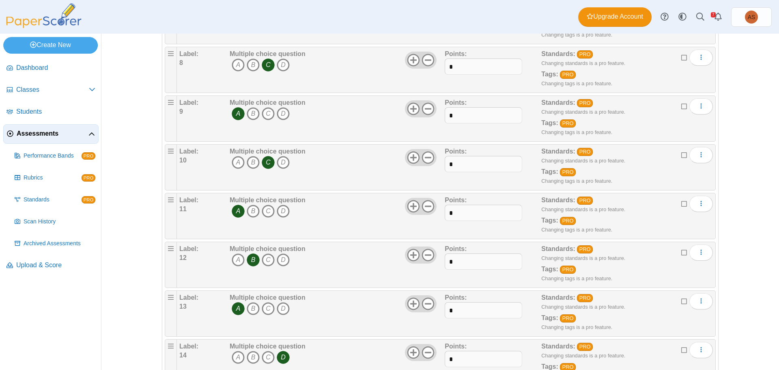
scroll to position [0, 0]
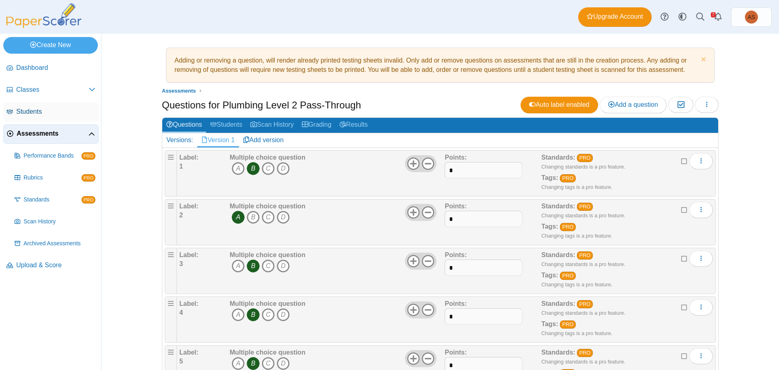
click at [29, 113] on span "Students" at bounding box center [55, 111] width 79 height 9
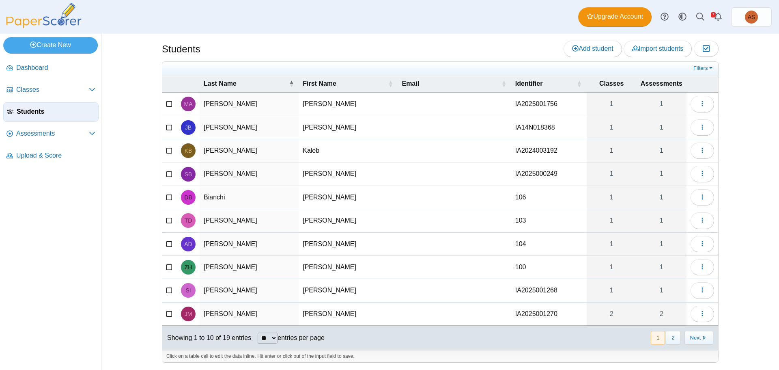
scroll to position [3, 0]
click at [701, 336] on button "Next" at bounding box center [699, 336] width 29 height 13
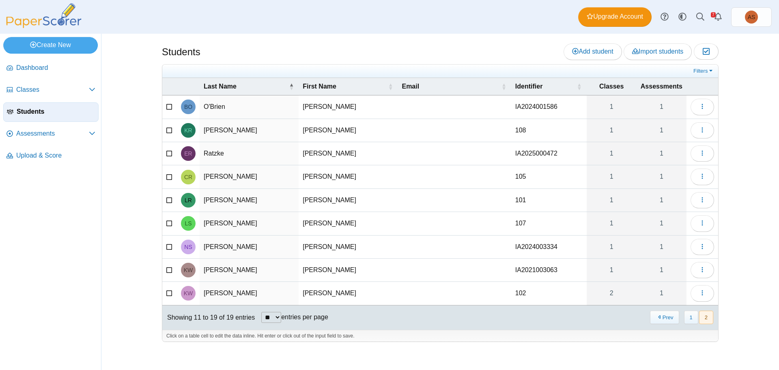
scroll to position [0, 0]
click at [608, 55] on span "Add student" at bounding box center [592, 51] width 41 height 7
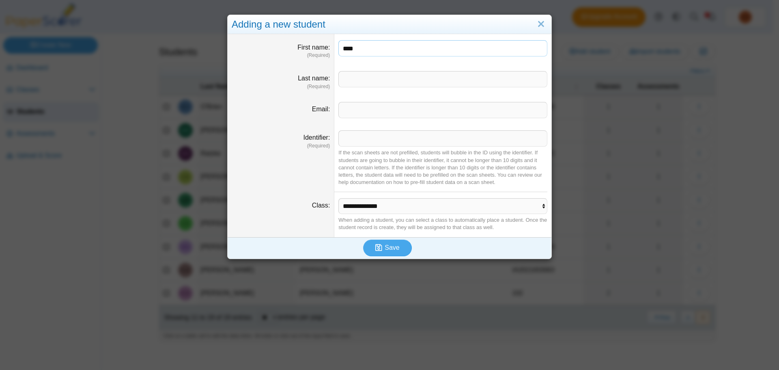
type input "****"
type input "*******"
click at [439, 131] on input "Identifier" at bounding box center [442, 138] width 209 height 16
type input "***"
drag, startPoint x: 293, startPoint y: 160, endPoint x: 353, endPoint y: 190, distance: 67.2
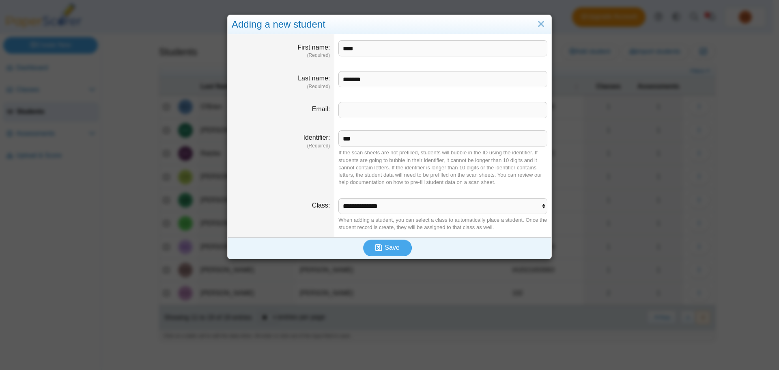
click at [295, 160] on dt "Identifier (Required)" at bounding box center [281, 158] width 107 height 68
drag, startPoint x: 365, startPoint y: 203, endPoint x: 374, endPoint y: 212, distance: 12.9
click at [365, 203] on select "**********" at bounding box center [442, 205] width 209 height 15
select select "**********"
click at [338, 198] on select "**********" at bounding box center [442, 205] width 209 height 15
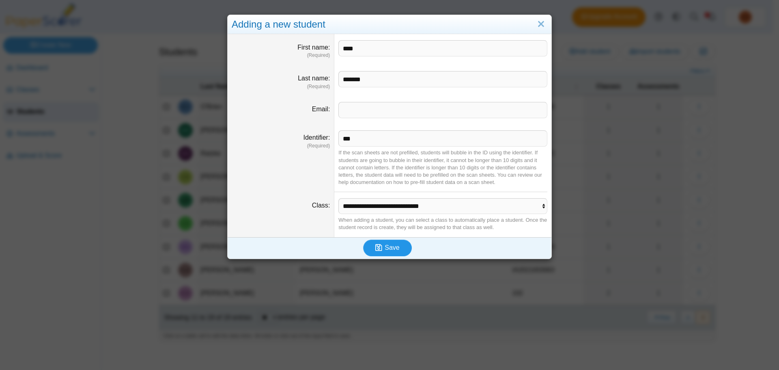
click at [395, 246] on span "Save" at bounding box center [392, 247] width 15 height 7
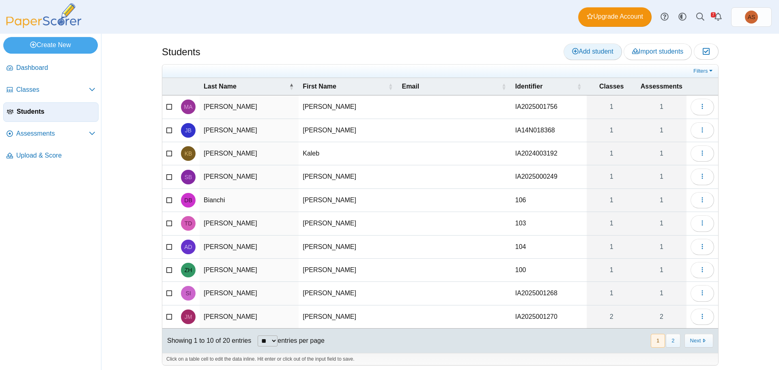
click at [572, 49] on icon at bounding box center [575, 51] width 6 height 6
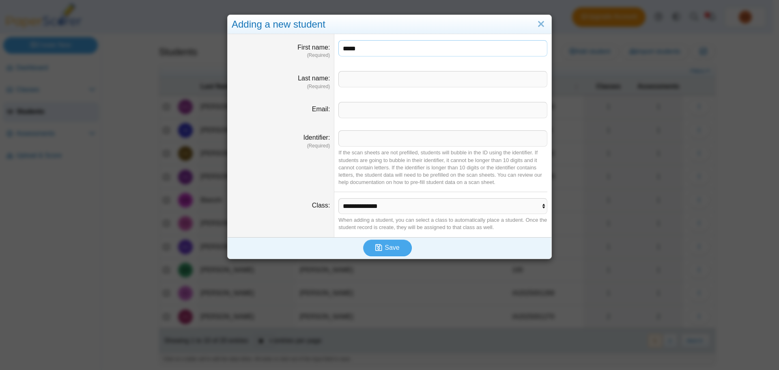
type input "*****"
type input "****"
type input "***"
click at [407, 208] on select "**********" at bounding box center [442, 205] width 209 height 15
select select "**********"
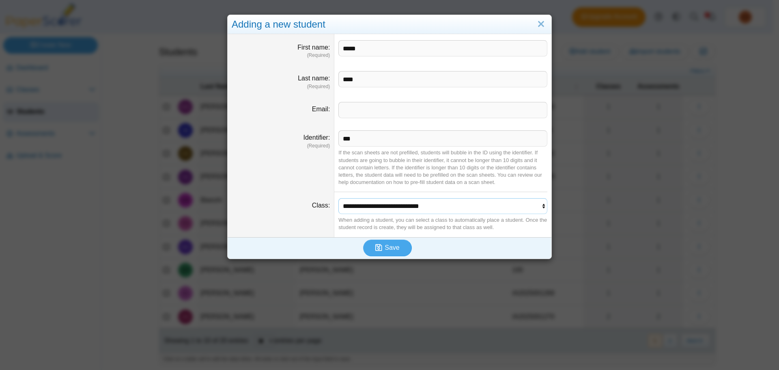
click at [338, 198] on select "**********" at bounding box center [442, 205] width 209 height 15
click at [385, 248] on span "Save" at bounding box center [392, 247] width 15 height 7
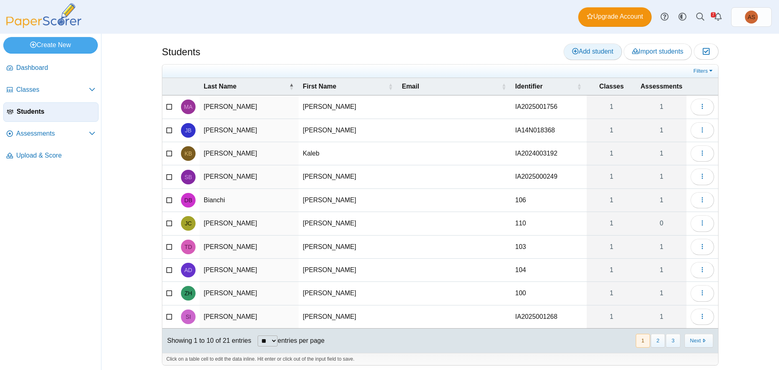
click at [588, 58] on link "Add student" at bounding box center [593, 51] width 58 height 16
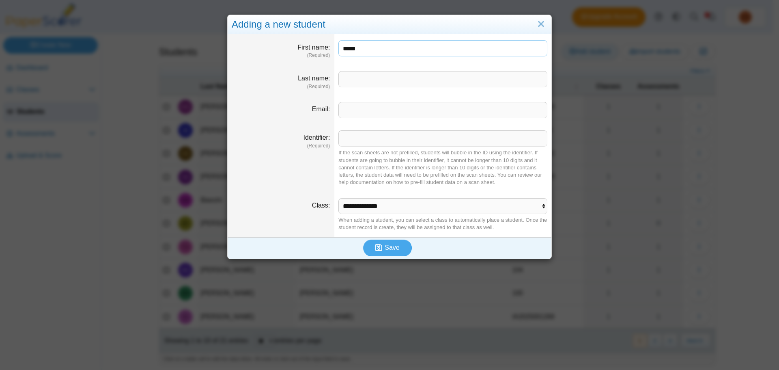
type input "*****"
type input "***"
click at [414, 211] on select "**********" at bounding box center [442, 205] width 209 height 15
select select "**********"
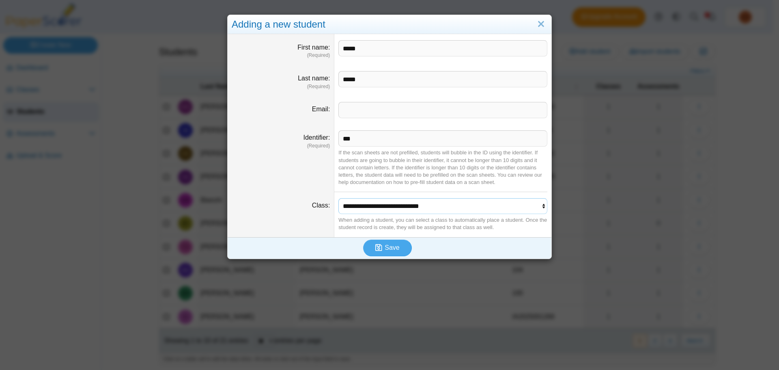
click at [338, 198] on select "**********" at bounding box center [442, 205] width 209 height 15
click at [378, 248] on icon "submit" at bounding box center [378, 247] width 7 height 8
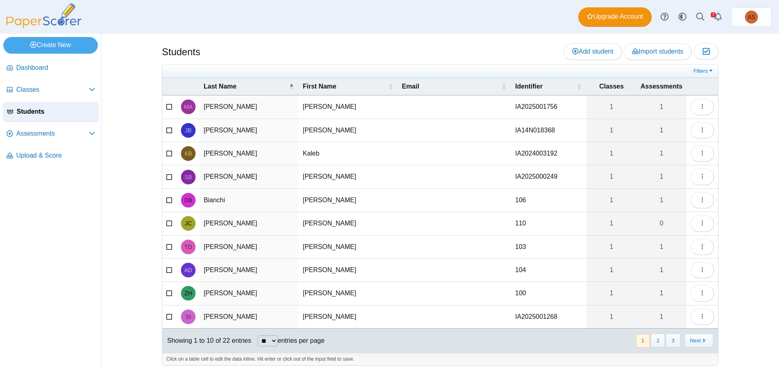
click at [67, 330] on nav "Dashboard Classes PRO" at bounding box center [50, 212] width 101 height 315
click at [699, 220] on icon "button" at bounding box center [702, 223] width 6 height 6
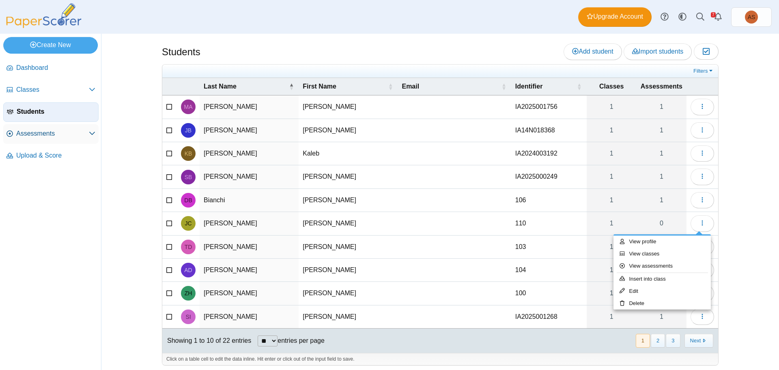
click at [49, 135] on span "Assessments" at bounding box center [52, 133] width 73 height 9
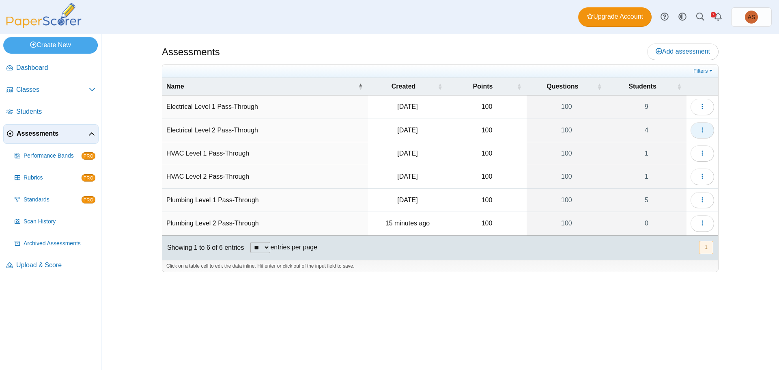
click at [706, 133] on button "button" at bounding box center [703, 130] width 24 height 16
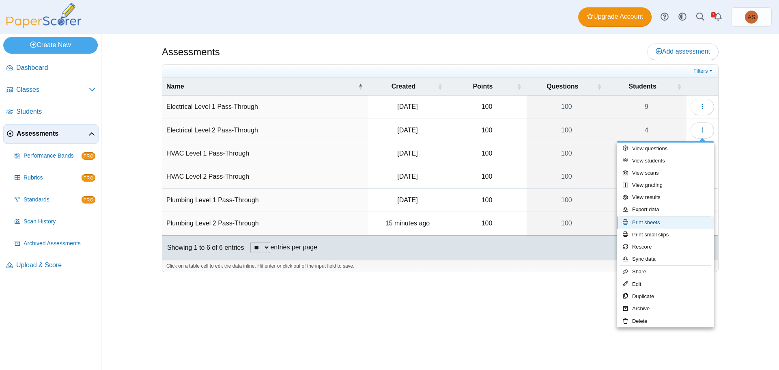
click at [658, 225] on link "Print sheets" at bounding box center [665, 222] width 97 height 12
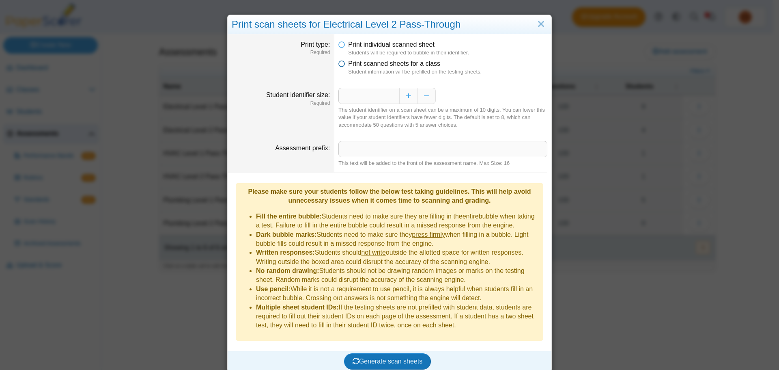
click at [406, 64] on span "Print scanned sheets for a class" at bounding box center [394, 63] width 92 height 7
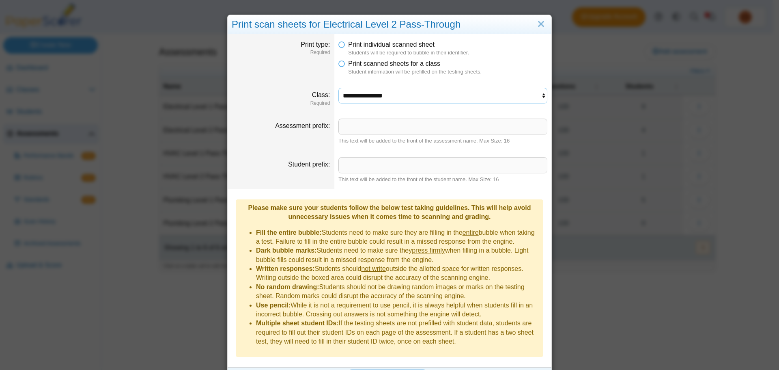
click at [391, 95] on select "**********" at bounding box center [442, 95] width 209 height 15
select select "**********"
click at [338, 88] on select "**********" at bounding box center [442, 95] width 209 height 15
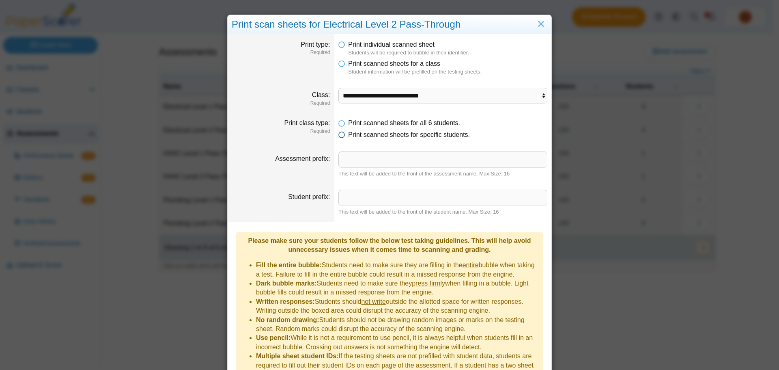
click at [394, 133] on span "Print scanned sheets for specific students." at bounding box center [409, 134] width 122 height 7
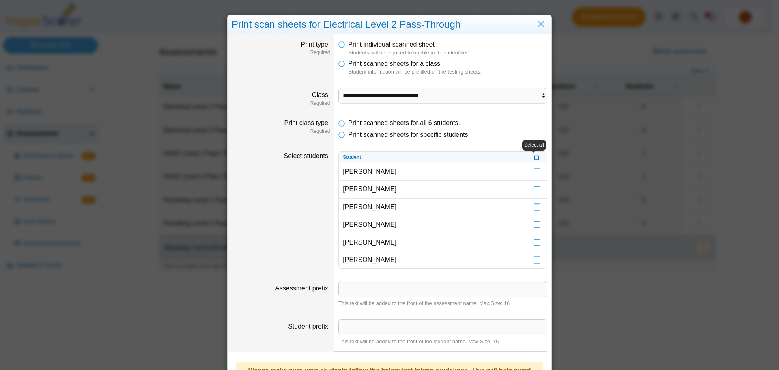
click at [534, 159] on icon at bounding box center [536, 156] width 5 height 4
click at [533, 188] on icon at bounding box center [537, 185] width 8 height 7
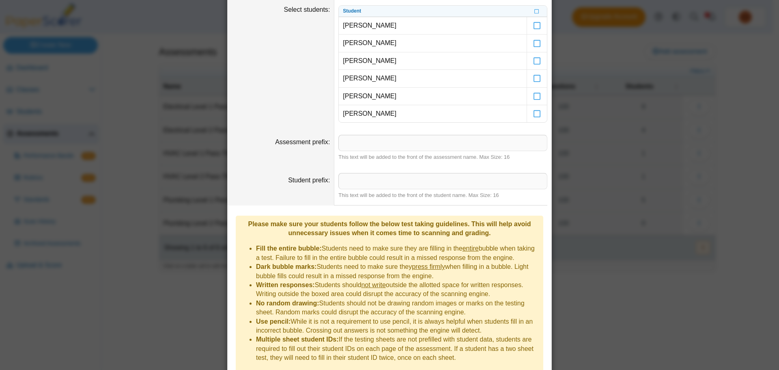
scroll to position [172, 0]
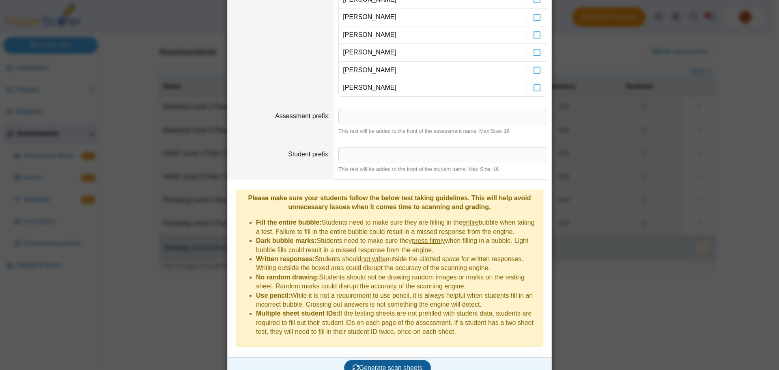
click at [392, 364] on span "Generate scan sheets" at bounding box center [388, 367] width 70 height 7
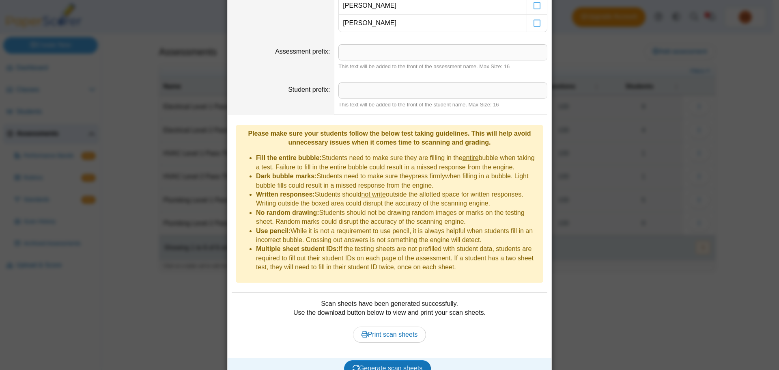
scroll to position [237, 0]
click at [407, 330] on span "Print scan sheets" at bounding box center [390, 333] width 56 height 7
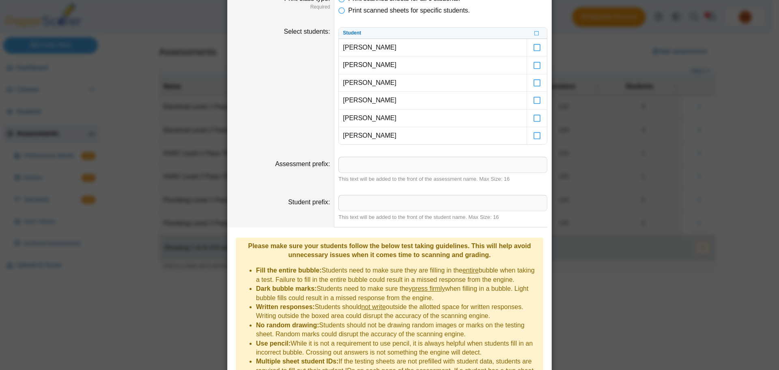
scroll to position [0, 0]
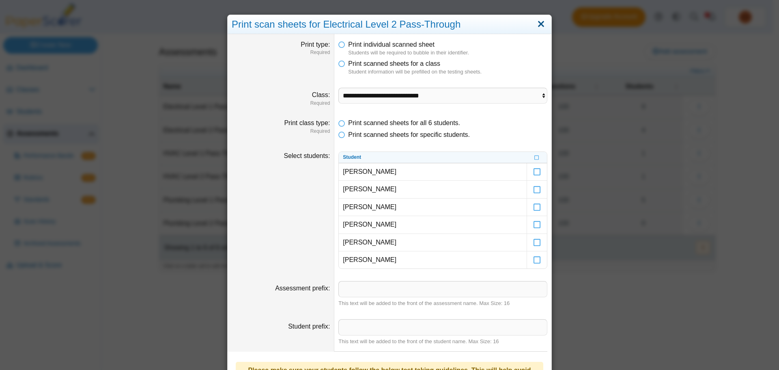
click at [540, 28] on link "Close" at bounding box center [541, 24] width 13 height 14
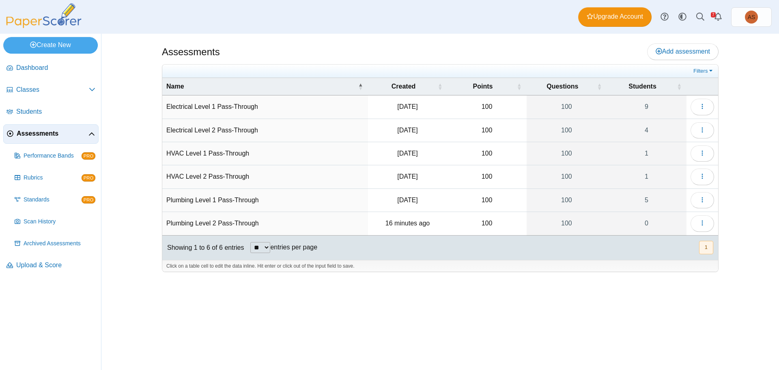
click at [272, 107] on td "Electrical Level 1 Pass-Through" at bounding box center [265, 106] width 206 height 23
click at [702, 105] on icon "button" at bounding box center [702, 106] width 6 height 6
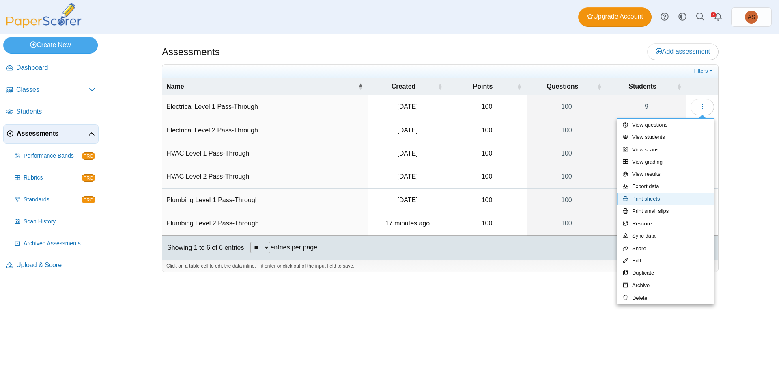
click at [652, 198] on link "Print sheets" at bounding box center [665, 199] width 97 height 12
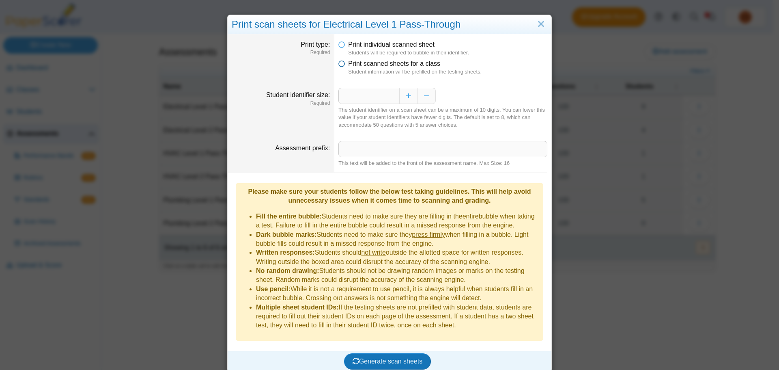
click at [414, 65] on span "Print scanned sheets for a class" at bounding box center [394, 63] width 92 height 7
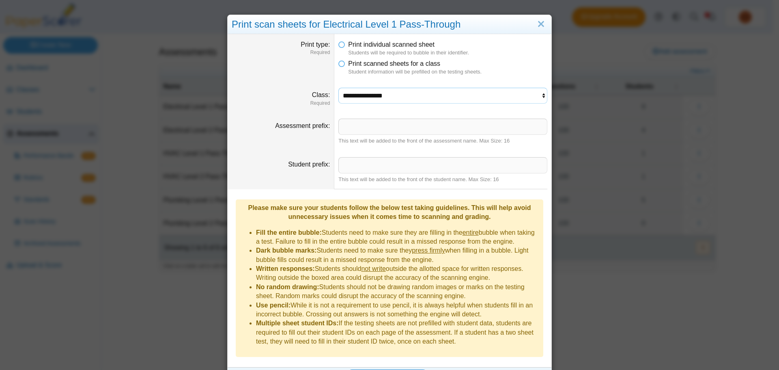
click at [403, 97] on select "**********" at bounding box center [442, 95] width 209 height 15
select select "**********"
click at [338, 88] on select "**********" at bounding box center [442, 95] width 209 height 15
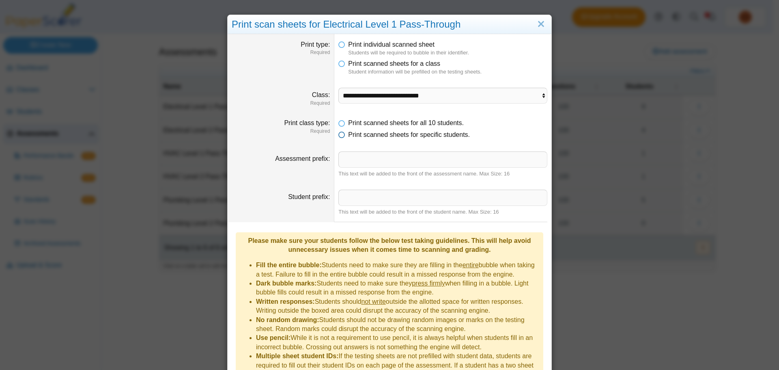
click at [379, 136] on span "Print scanned sheets for specific students." at bounding box center [409, 134] width 122 height 7
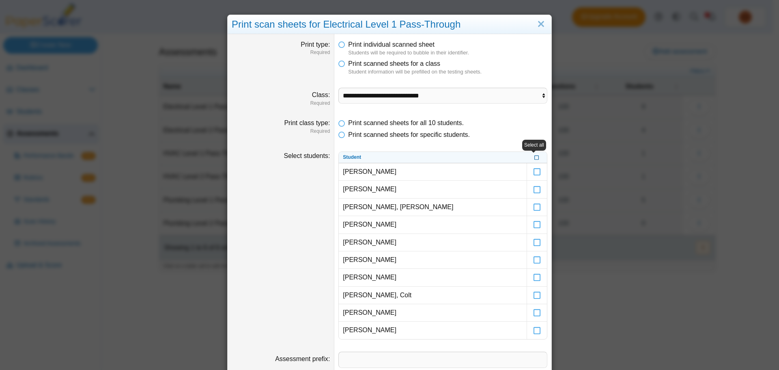
click at [536, 158] on icon at bounding box center [536, 156] width 5 height 4
click at [529, 297] on label at bounding box center [537, 295] width 20 height 17
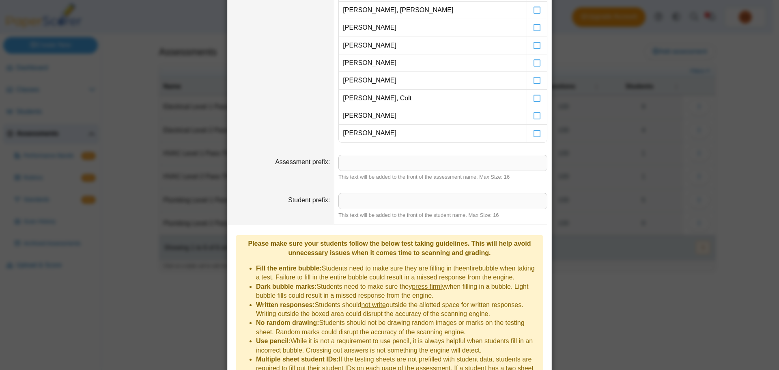
scroll to position [242, 0]
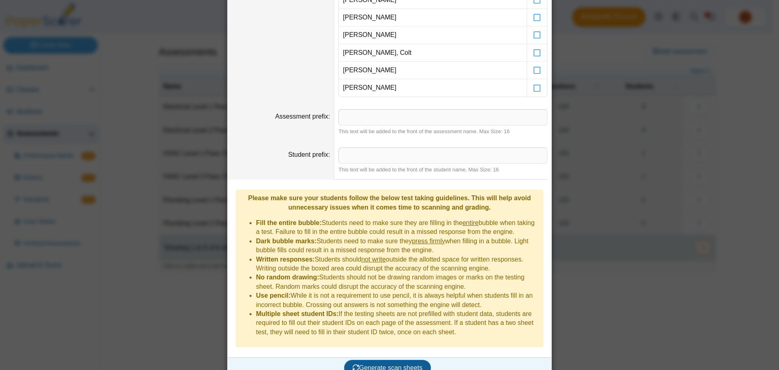
click at [394, 364] on span "Generate scan sheets" at bounding box center [388, 367] width 70 height 7
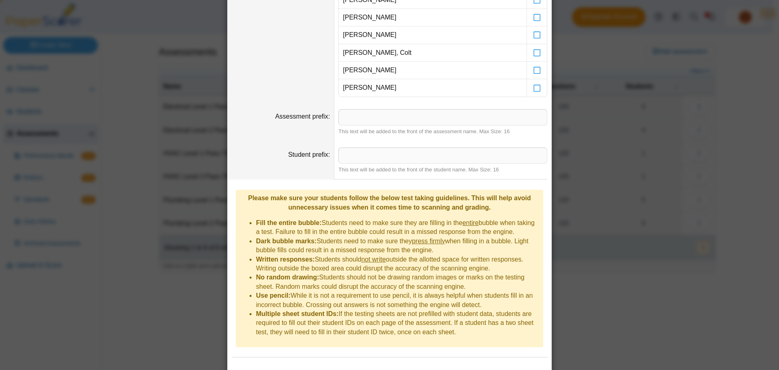
scroll to position [282, 0]
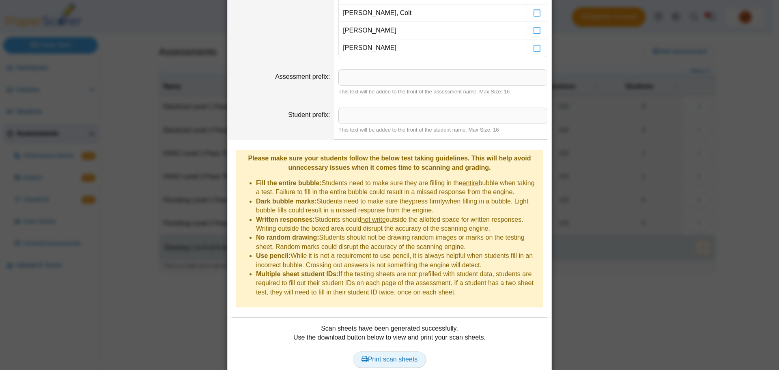
click at [393, 356] on span "Print scan sheets" at bounding box center [390, 359] width 56 height 7
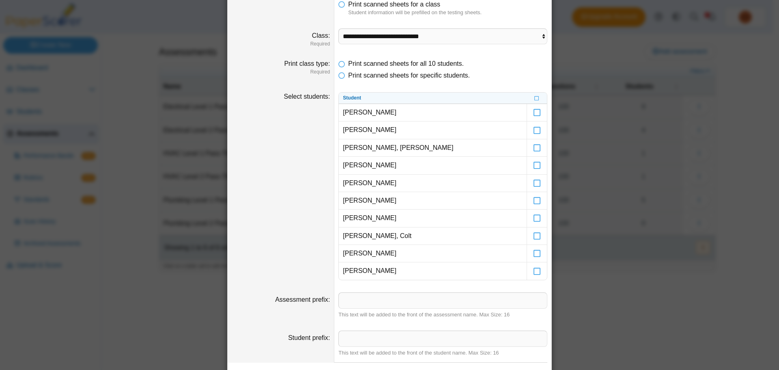
scroll to position [0, 0]
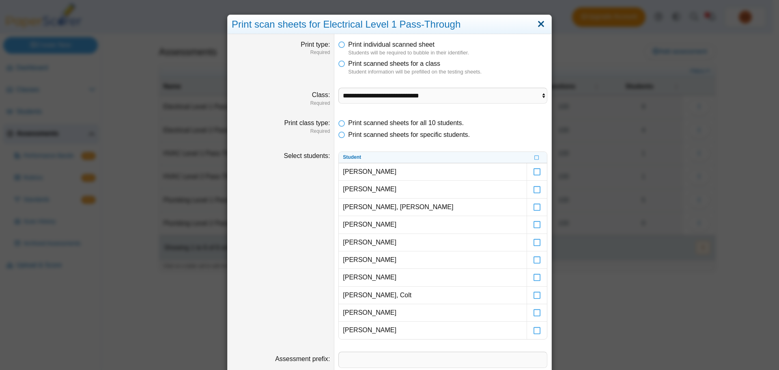
click at [540, 24] on link "Close" at bounding box center [541, 24] width 13 height 14
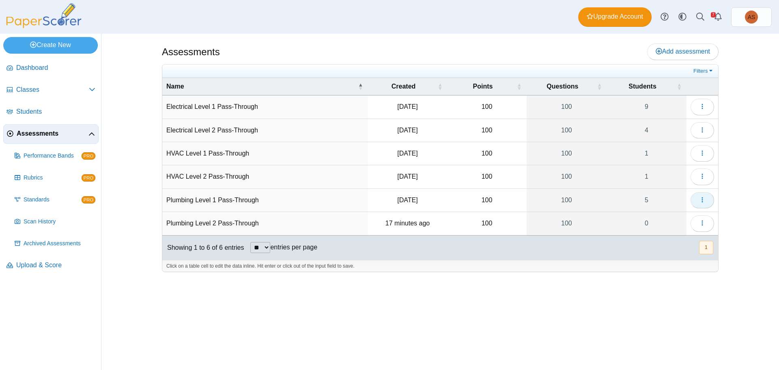
click at [707, 203] on button "button" at bounding box center [703, 200] width 24 height 16
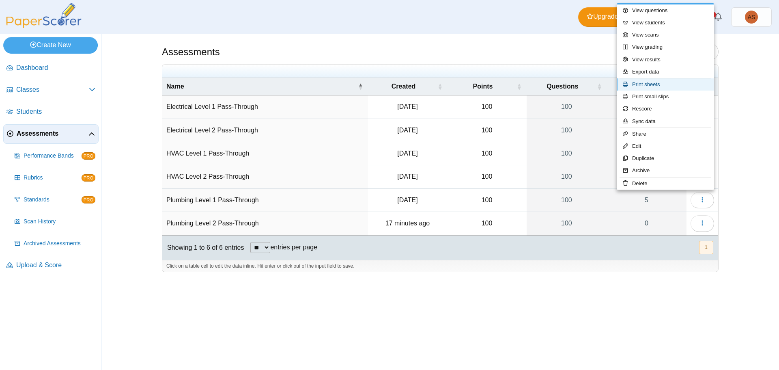
click at [662, 86] on link "Print sheets" at bounding box center [665, 84] width 97 height 12
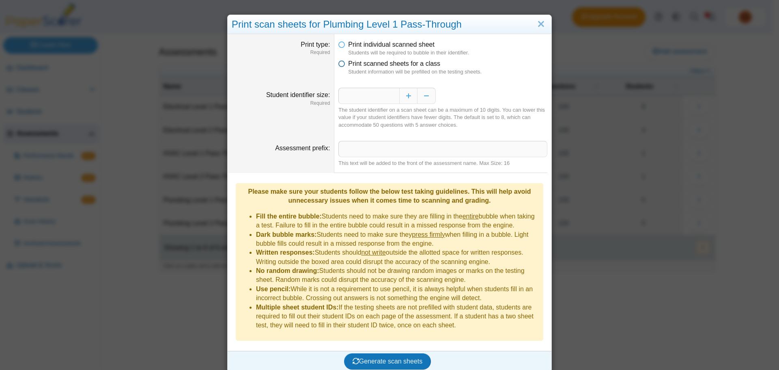
click at [354, 66] on span "Print scanned sheets for a class" at bounding box center [394, 63] width 92 height 7
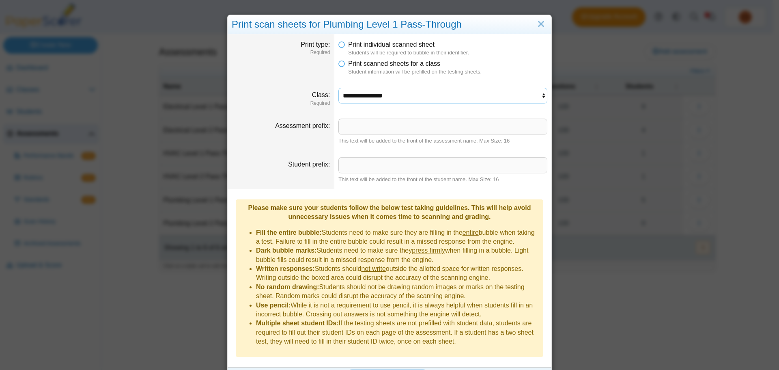
click at [424, 100] on select "**********" at bounding box center [442, 95] width 209 height 15
select select "**********"
click at [338, 88] on select "**********" at bounding box center [442, 95] width 209 height 15
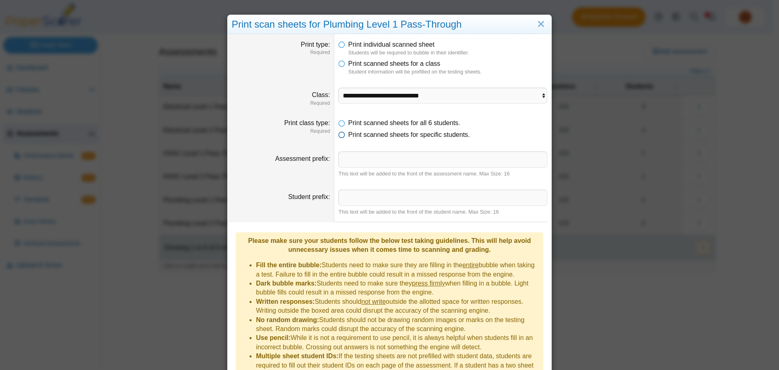
click at [371, 137] on span "Print scanned sheets for specific students." at bounding box center [409, 134] width 122 height 7
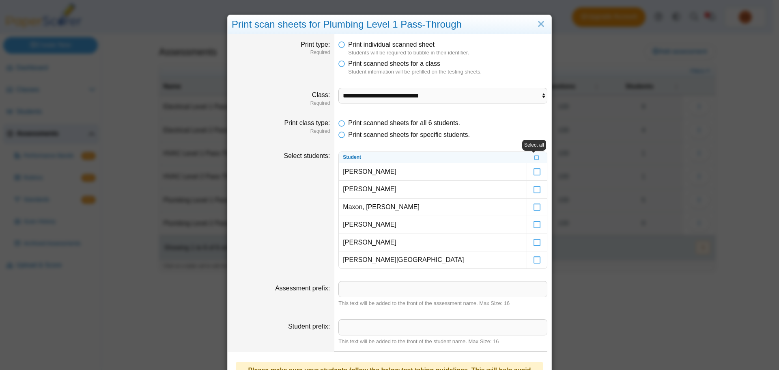
click at [530, 159] on th at bounding box center [537, 157] width 20 height 11
click at [534, 157] on icon at bounding box center [536, 156] width 5 height 4
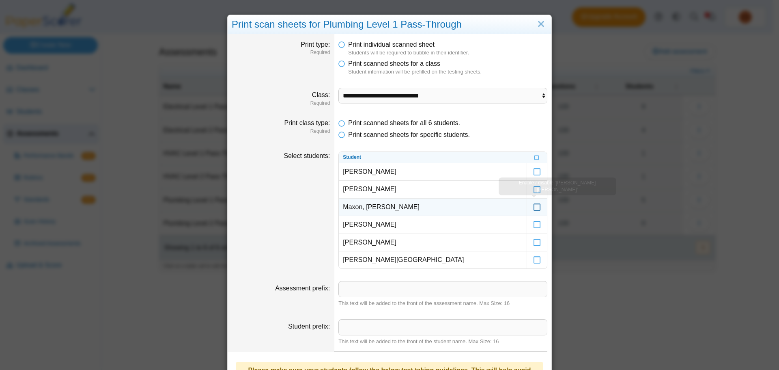
click at [533, 207] on icon at bounding box center [537, 203] width 8 height 7
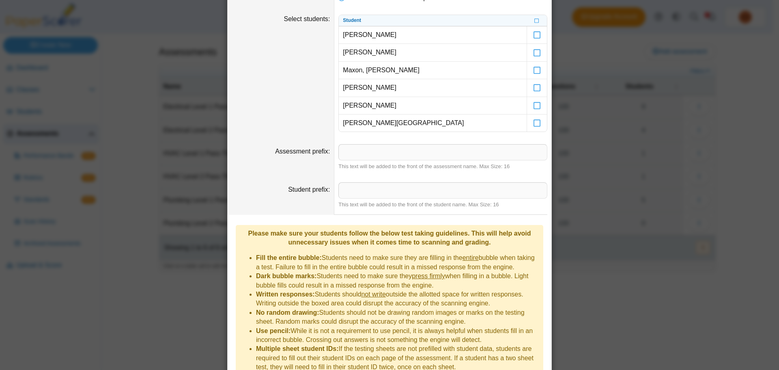
scroll to position [172, 0]
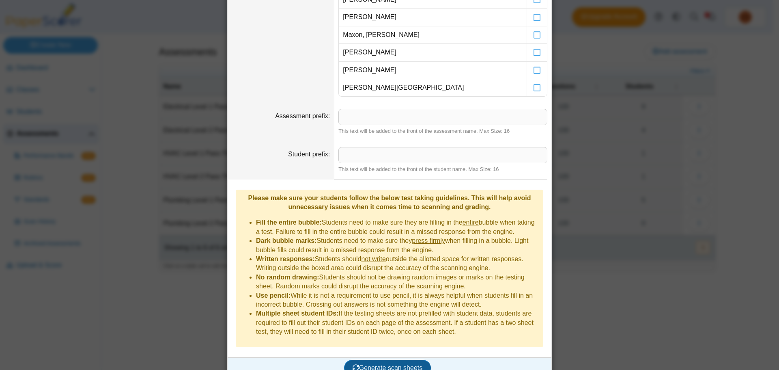
click at [368, 364] on span "Generate scan sheets" at bounding box center [388, 367] width 70 height 7
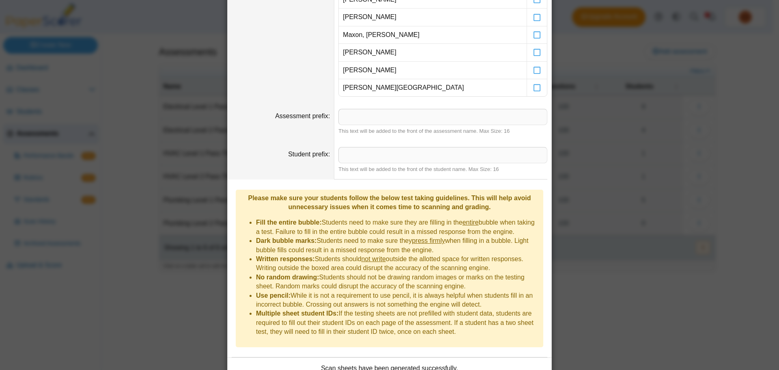
click at [111, 324] on div "**********" at bounding box center [389, 185] width 779 height 370
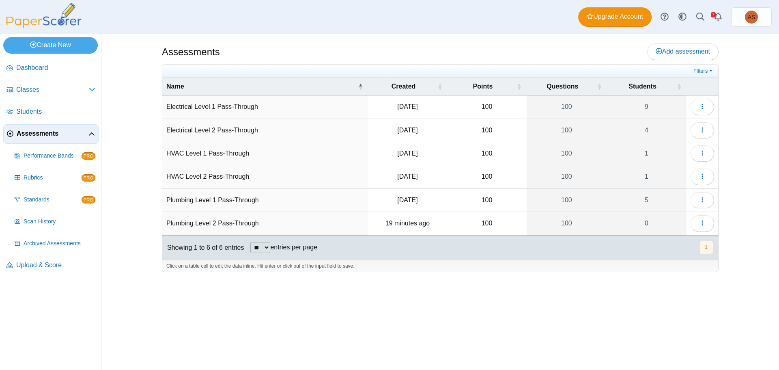
click at [707, 250] on button "1" at bounding box center [706, 247] width 14 height 13
click at [717, 19] on use "Alerts" at bounding box center [718, 17] width 7 height 8
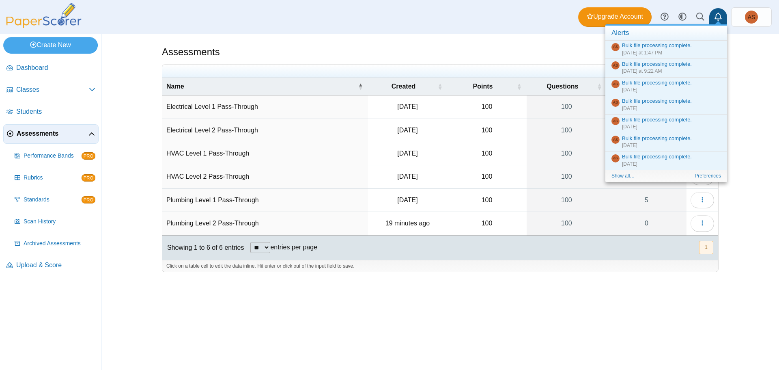
click at [501, 32] on div "Dashboard Classes Archived classes Students Assessments" at bounding box center [389, 17] width 779 height 34
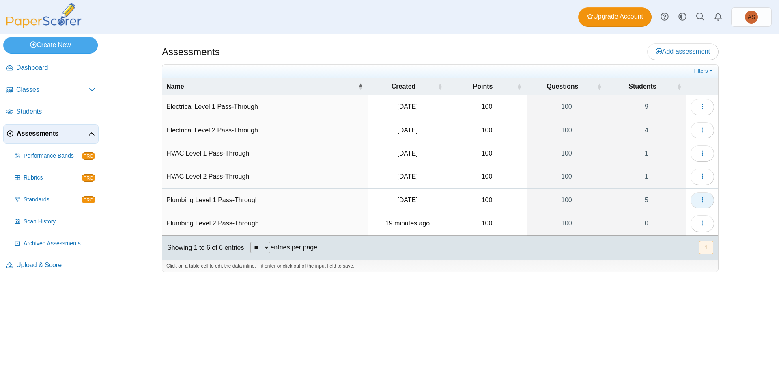
click at [701, 201] on icon "button" at bounding box center [702, 199] width 6 height 6
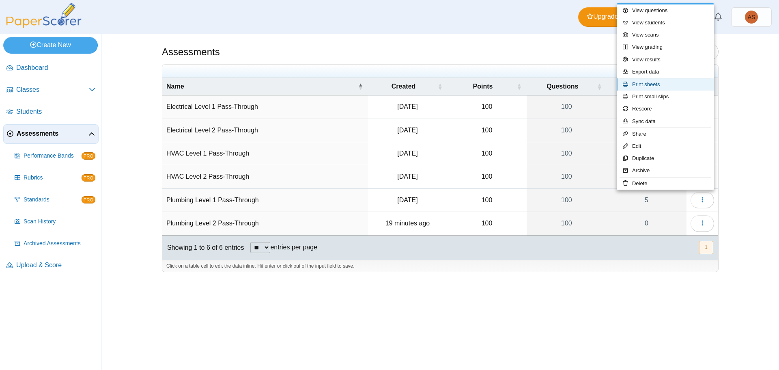
click at [645, 84] on link "Print sheets" at bounding box center [665, 84] width 97 height 12
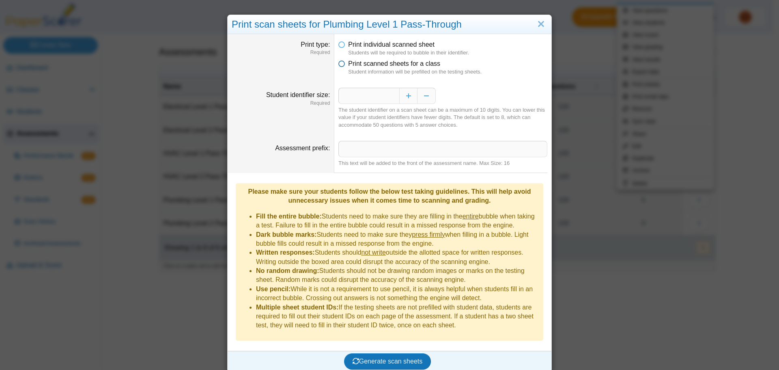
click at [357, 66] on span "Print scanned sheets for a class" at bounding box center [394, 63] width 92 height 7
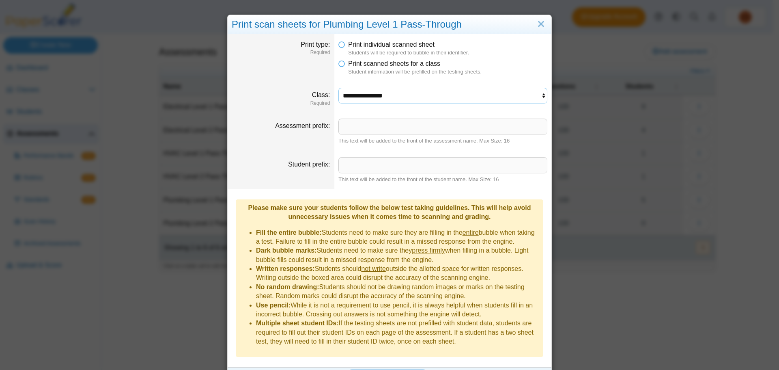
click at [474, 99] on select "**********" at bounding box center [442, 95] width 209 height 15
select select "**********"
click at [338, 88] on select "**********" at bounding box center [442, 95] width 209 height 15
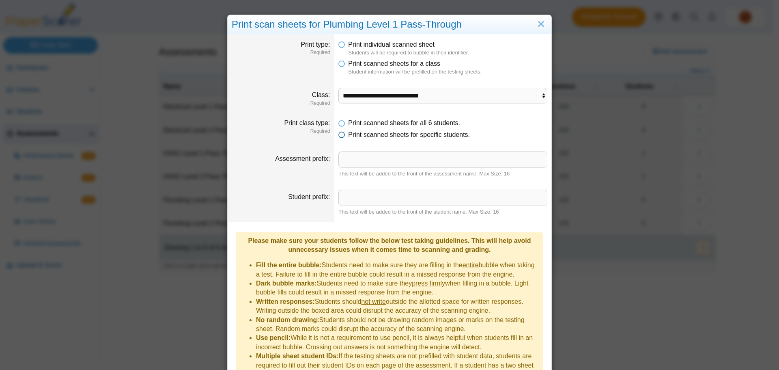
click at [386, 137] on span "Print scanned sheets for specific students." at bounding box center [409, 134] width 122 height 7
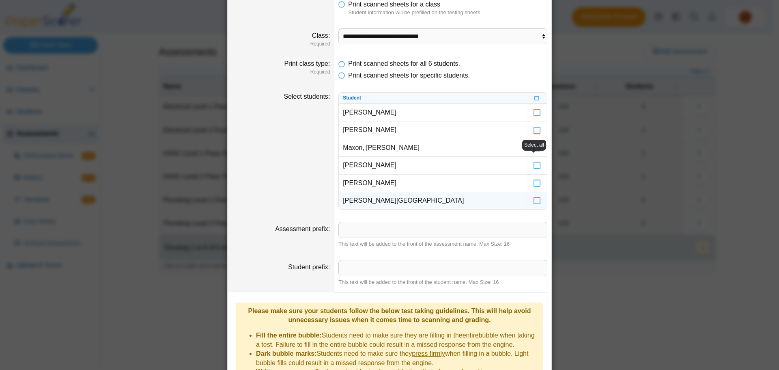
scroll to position [122, 0]
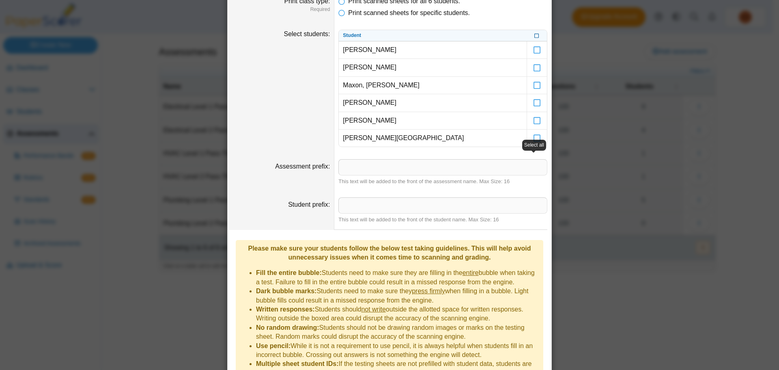
click at [534, 37] on icon at bounding box center [536, 34] width 5 height 4
click at [533, 85] on icon at bounding box center [537, 81] width 8 height 7
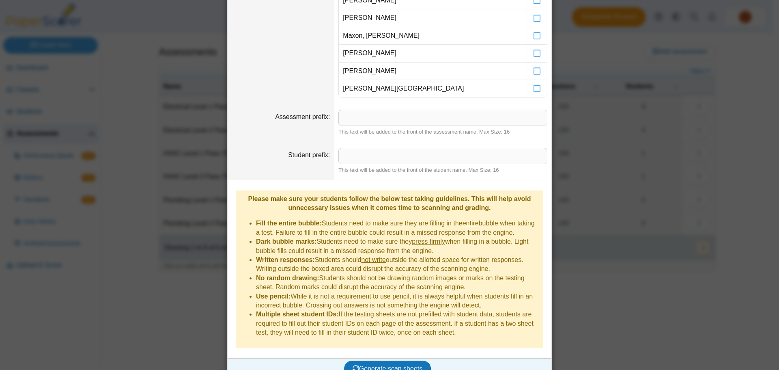
scroll to position [172, 0]
click at [370, 364] on span "Generate scan sheets" at bounding box center [388, 367] width 70 height 7
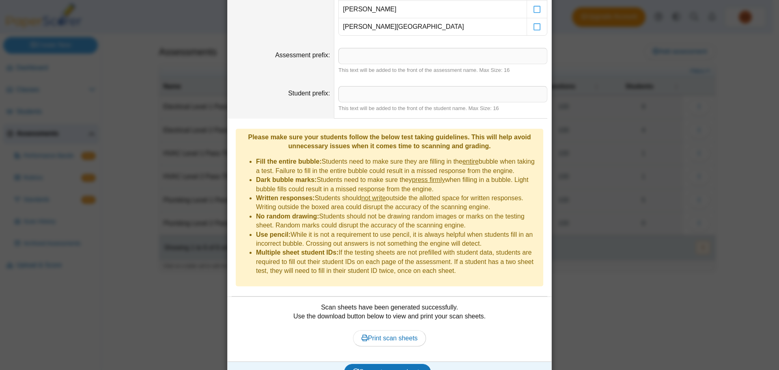
scroll to position [237, 0]
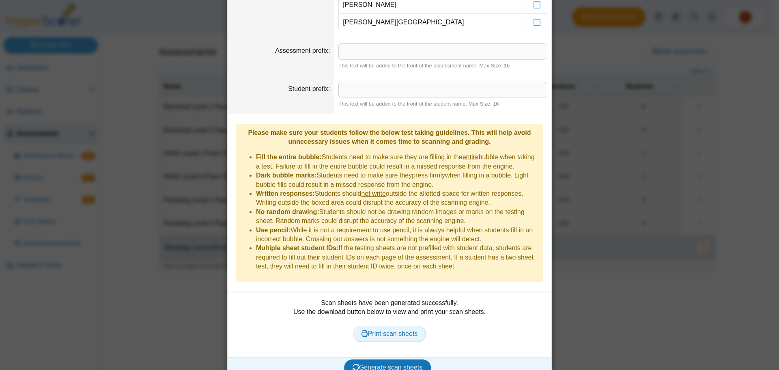
click at [379, 330] on span "Print scan sheets" at bounding box center [390, 333] width 56 height 7
